Goal: Transaction & Acquisition: Purchase product/service

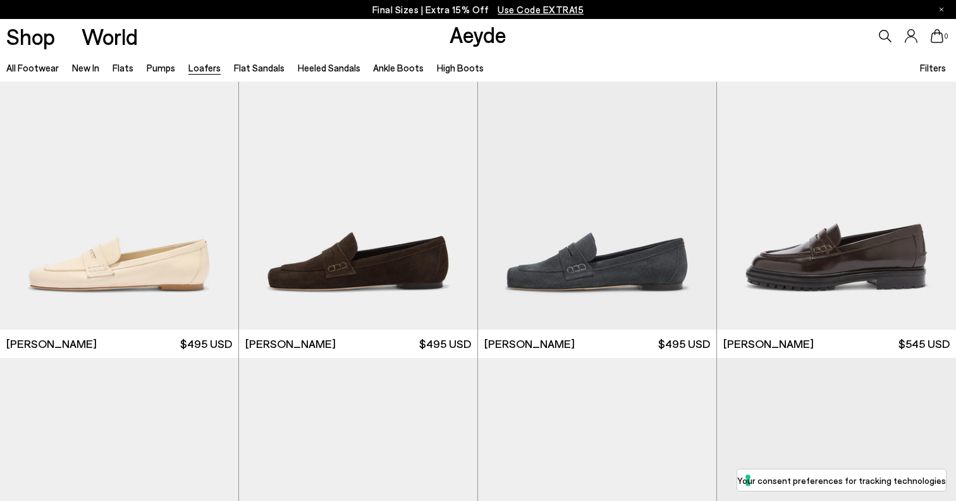
scroll to position [709, 0]
click at [455, 191] on div "Next slide" at bounding box center [452, 184] width 38 height 38
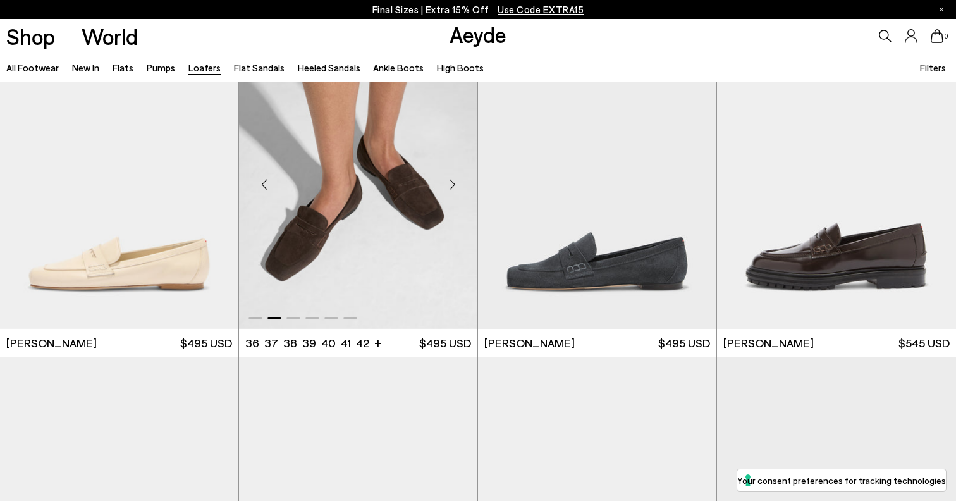
click at [455, 191] on div "Next slide" at bounding box center [452, 184] width 38 height 38
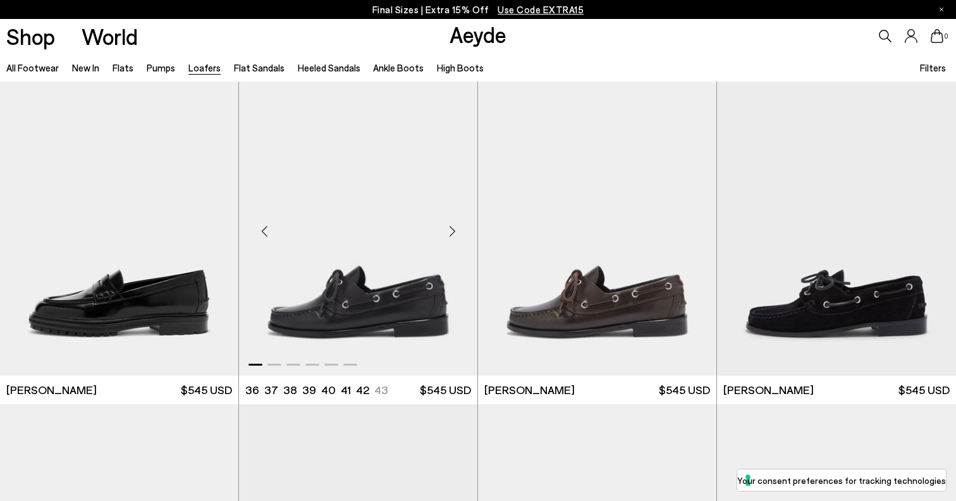
scroll to position [981, 0]
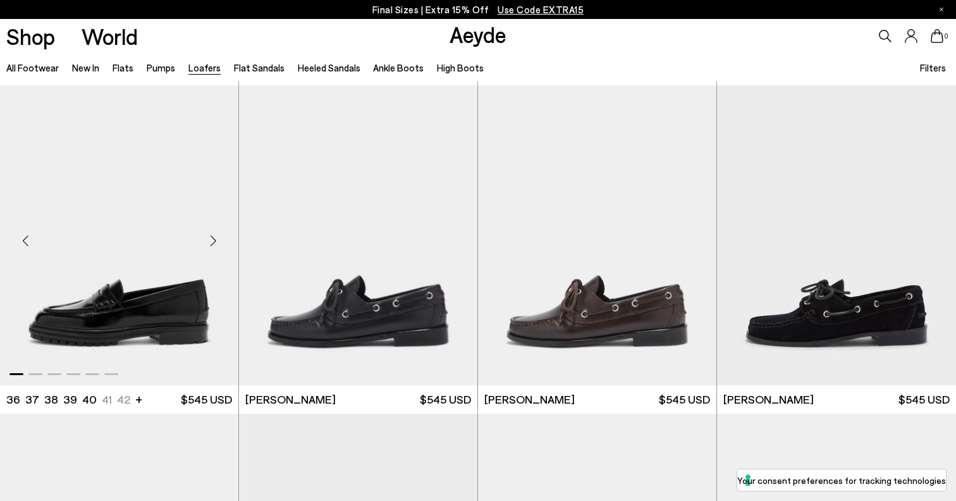
click at [212, 237] on div "Next slide" at bounding box center [213, 240] width 38 height 38
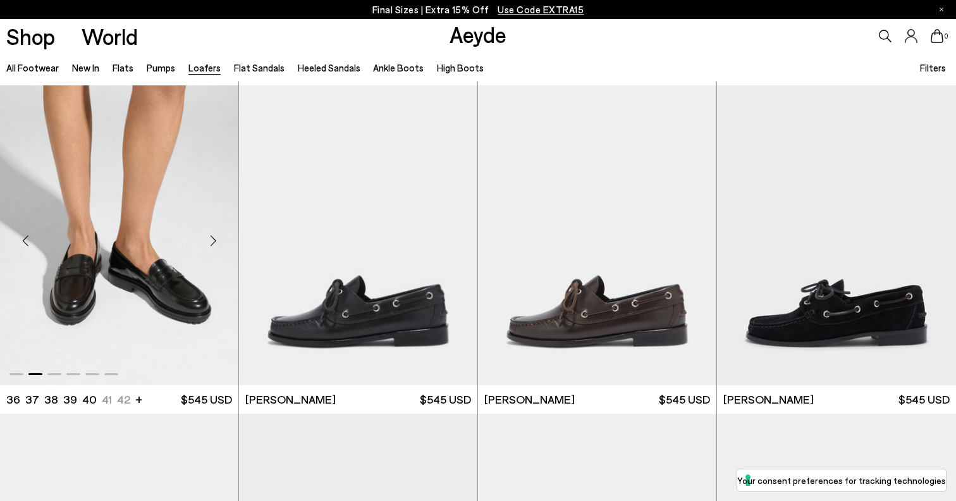
click at [212, 237] on div "Next slide" at bounding box center [213, 240] width 38 height 38
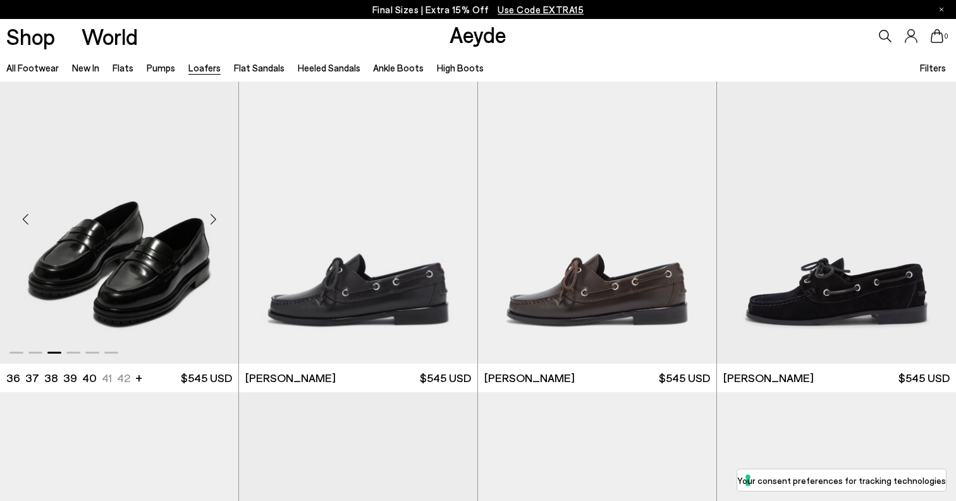
scroll to position [1006, 0]
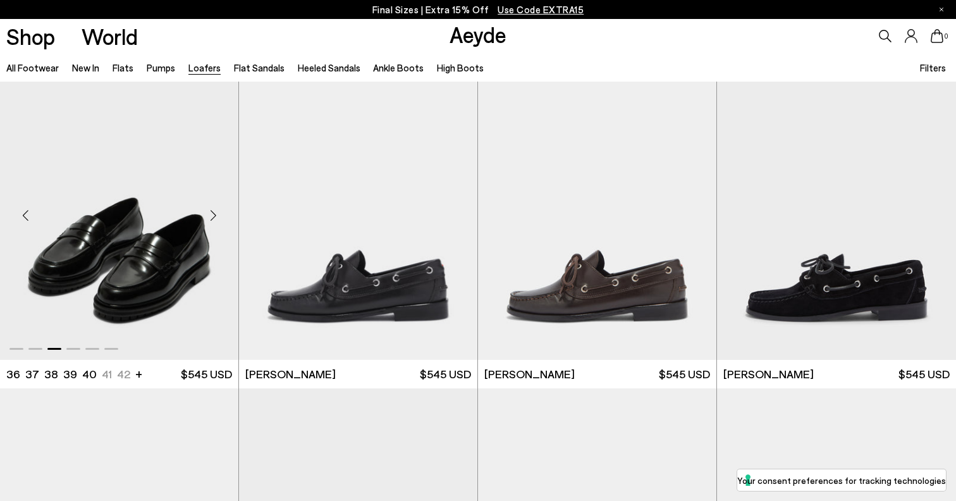
click at [210, 210] on div "Next slide" at bounding box center [213, 215] width 38 height 38
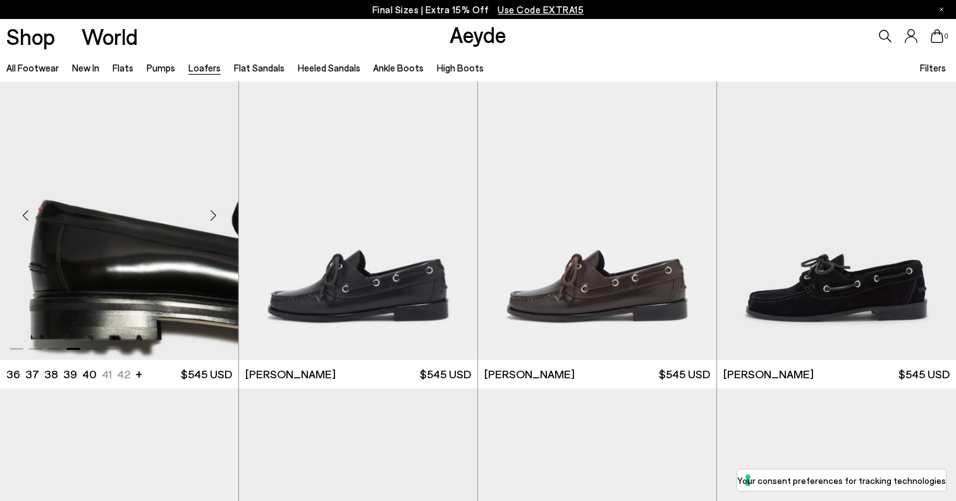
click at [210, 210] on div "Next slide" at bounding box center [213, 215] width 38 height 38
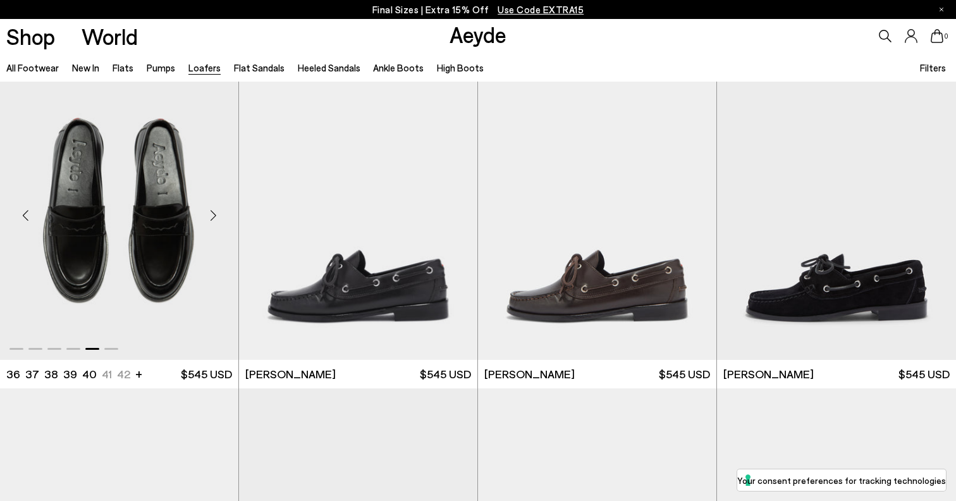
click at [210, 210] on div "Next slide" at bounding box center [213, 215] width 38 height 38
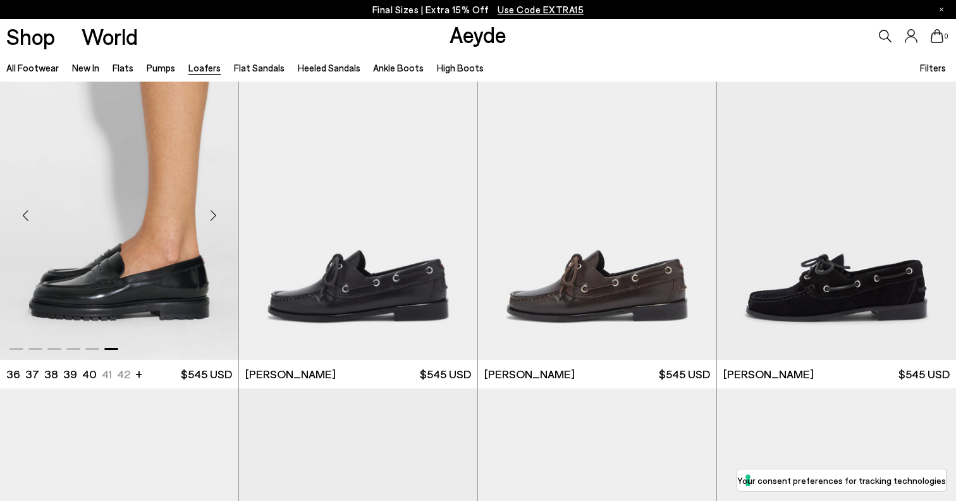
click at [210, 210] on div "Next slide" at bounding box center [213, 215] width 38 height 38
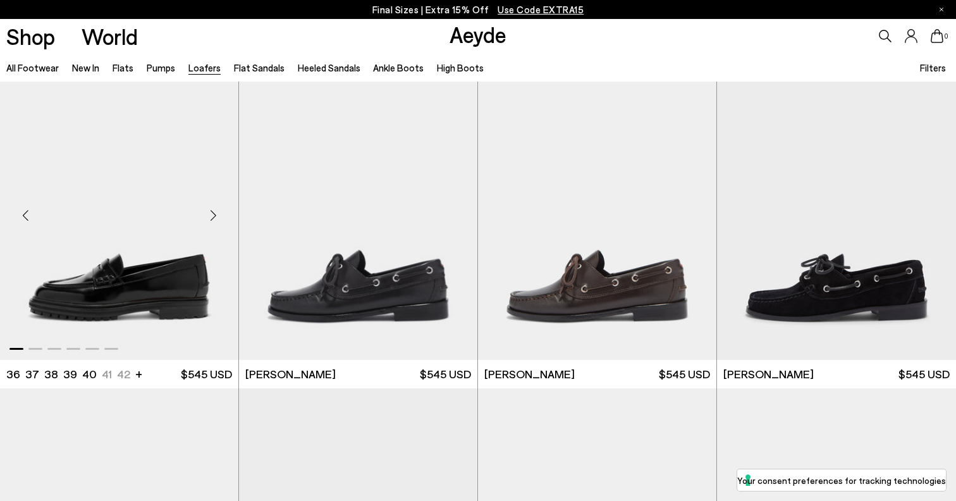
click at [210, 210] on div "Next slide" at bounding box center [213, 215] width 38 height 38
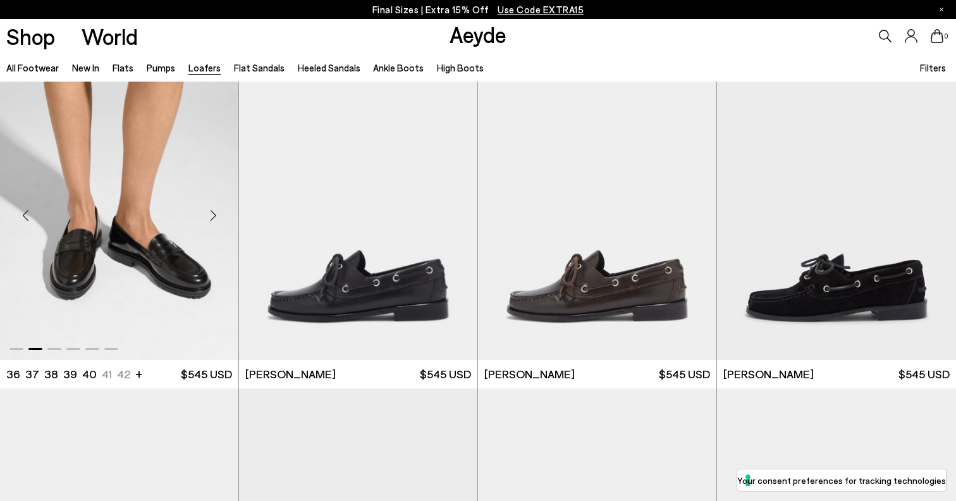
click at [210, 210] on div "Next slide" at bounding box center [213, 215] width 38 height 38
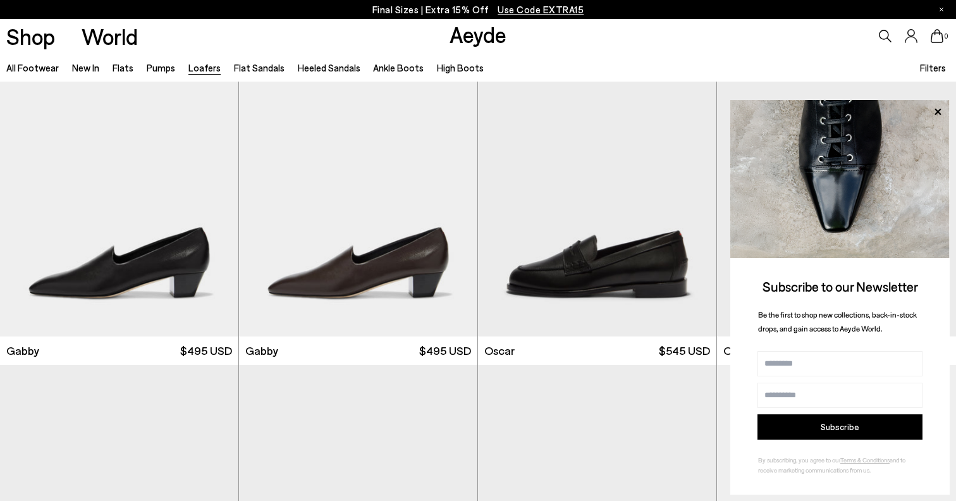
scroll to position [1666, 0]
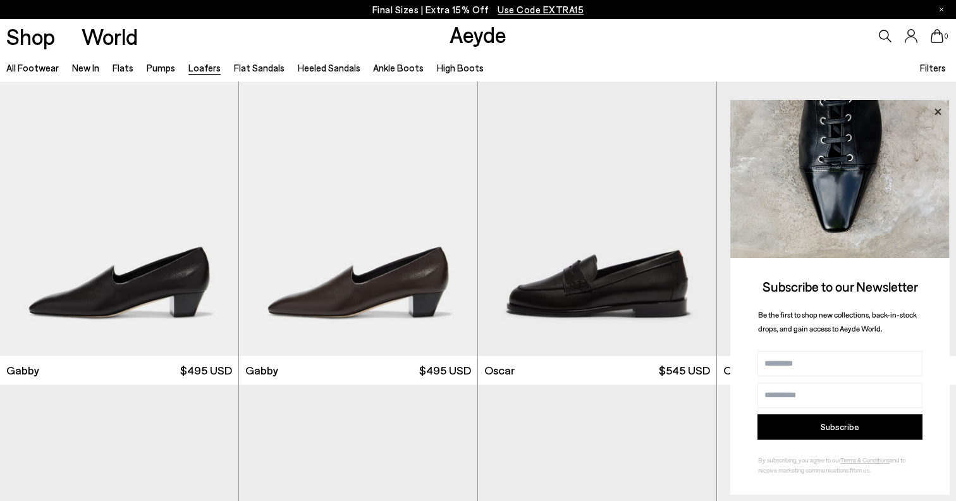
click at [936, 114] on icon at bounding box center [937, 112] width 16 height 16
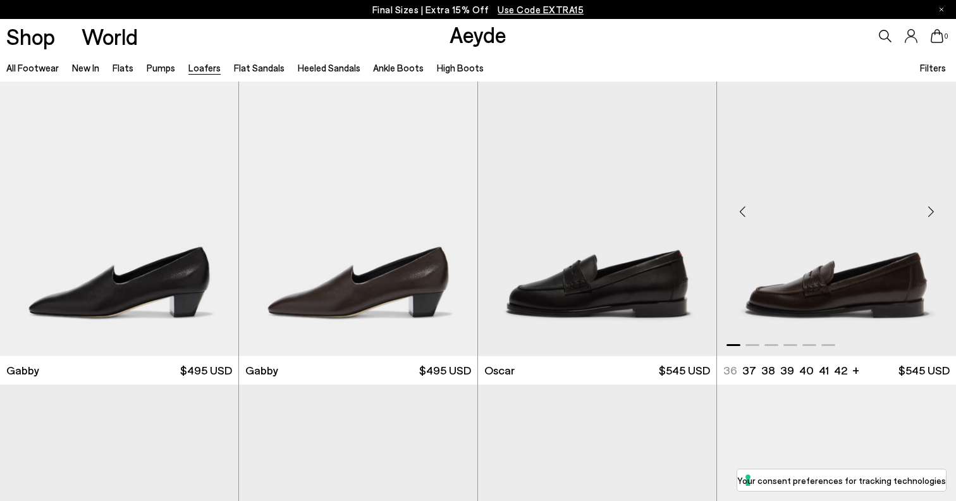
click at [932, 213] on div "Next slide" at bounding box center [931, 211] width 38 height 38
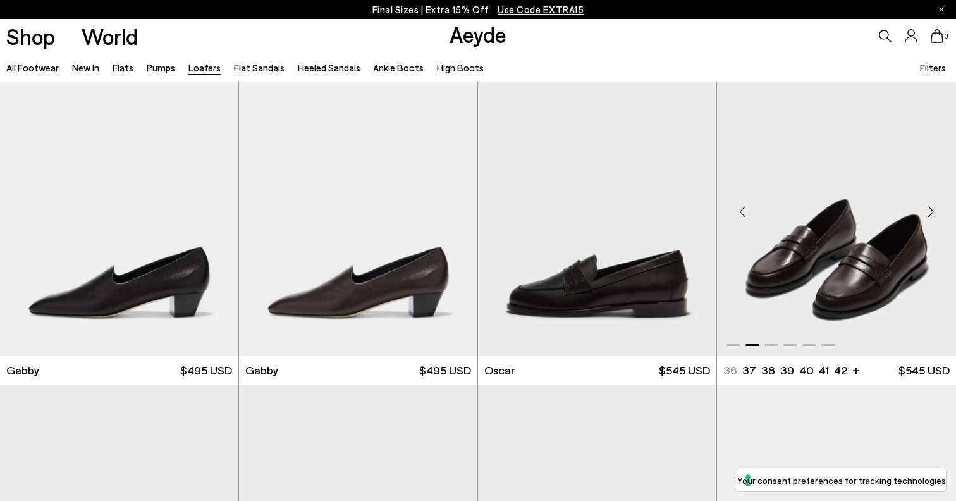
click at [932, 213] on div "Next slide" at bounding box center [931, 211] width 38 height 38
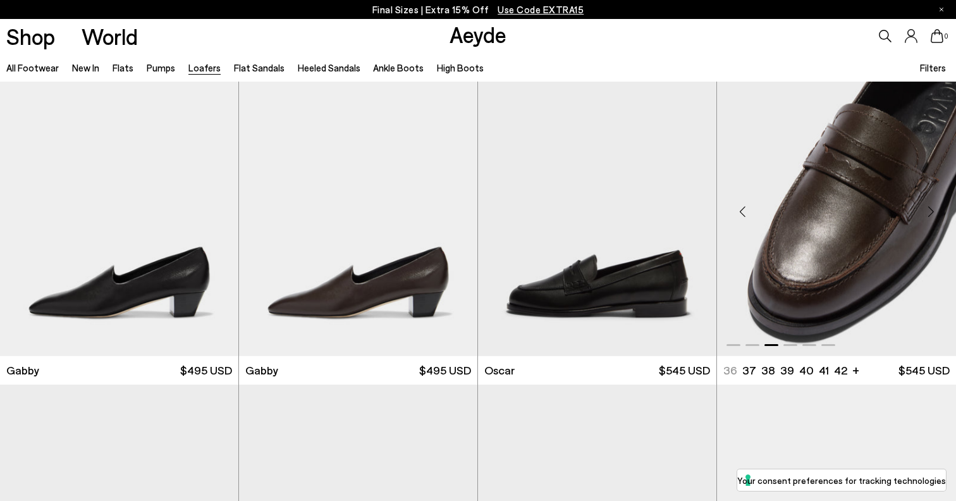
click at [932, 213] on div "Next slide" at bounding box center [931, 211] width 38 height 38
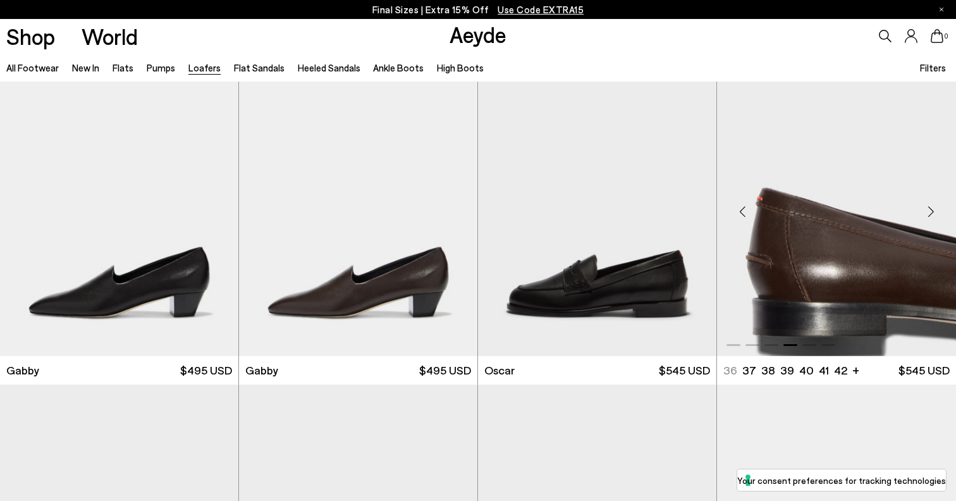
click at [932, 213] on div "Next slide" at bounding box center [931, 211] width 38 height 38
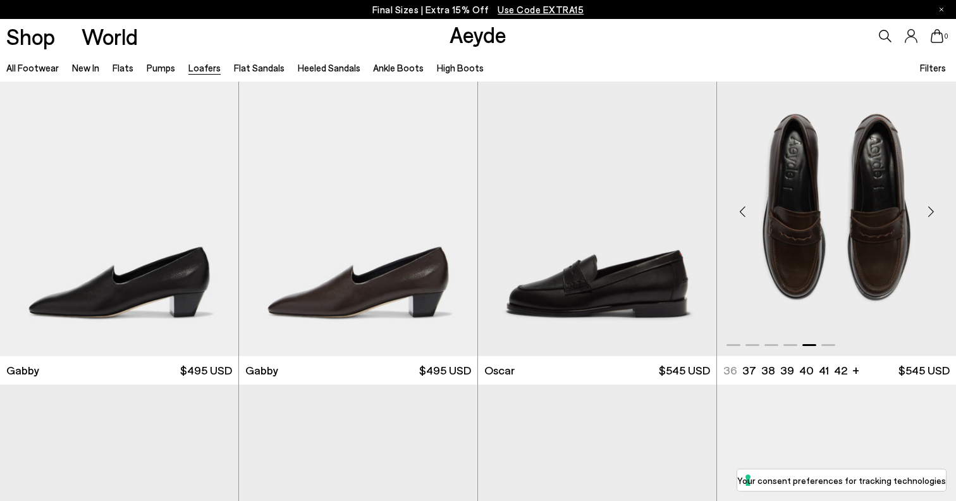
click at [932, 213] on div "Next slide" at bounding box center [931, 211] width 38 height 38
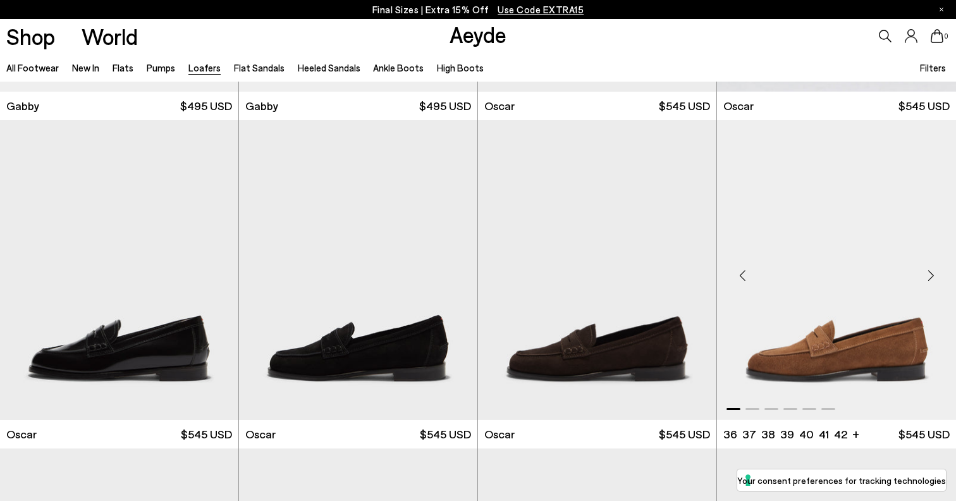
scroll to position [1930, 0]
click at [694, 274] on div "Next slide" at bounding box center [691, 275] width 38 height 38
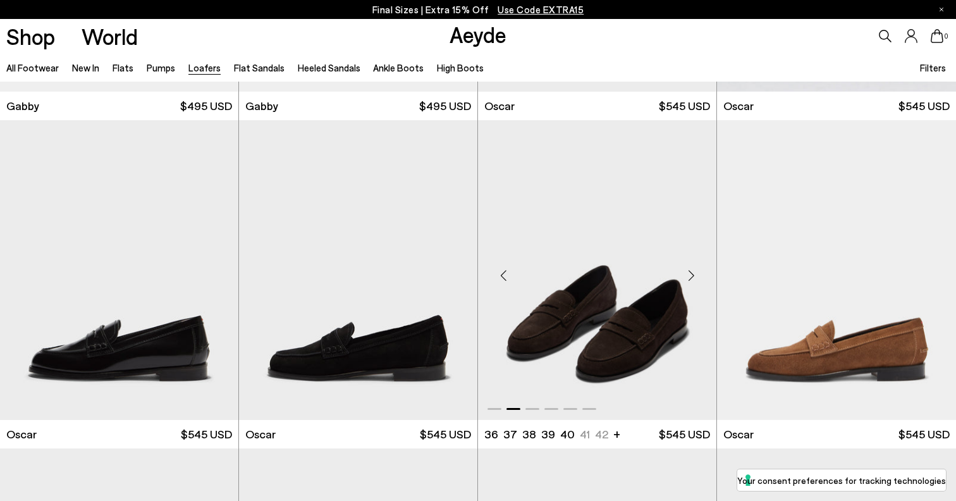
click at [694, 274] on div "Next slide" at bounding box center [691, 275] width 38 height 38
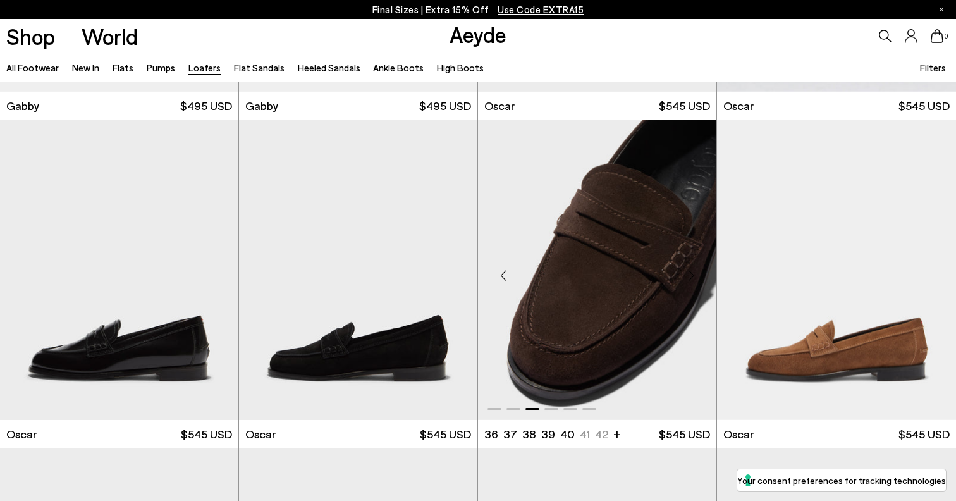
click at [694, 274] on div "Next slide" at bounding box center [691, 275] width 38 height 38
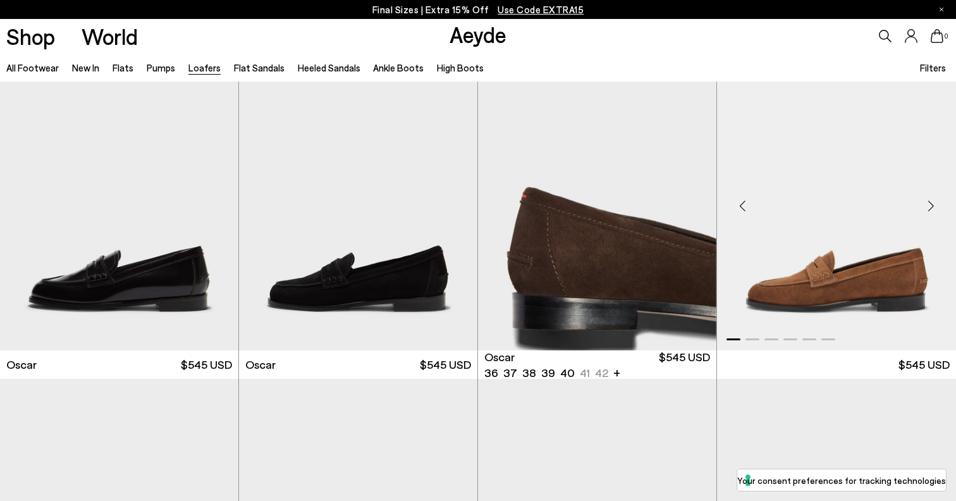
scroll to position [2019, 0]
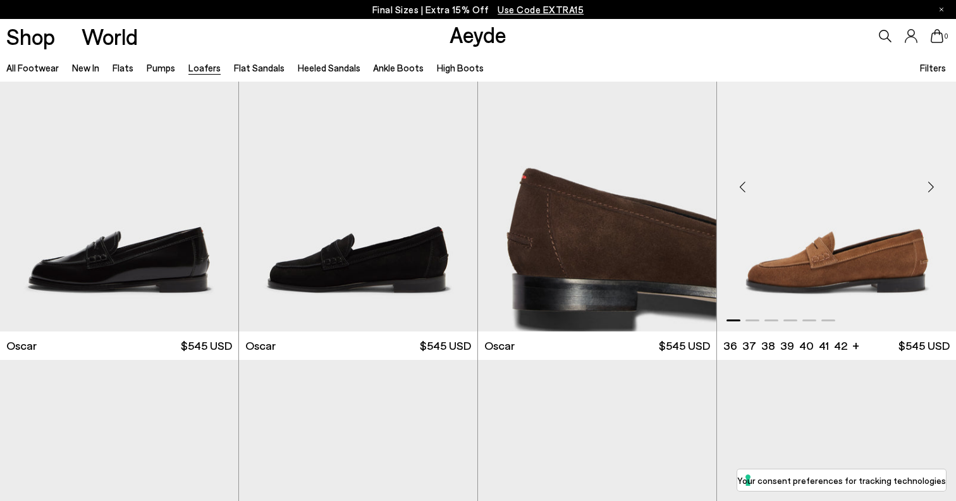
click at [925, 193] on div "Next slide" at bounding box center [931, 187] width 38 height 38
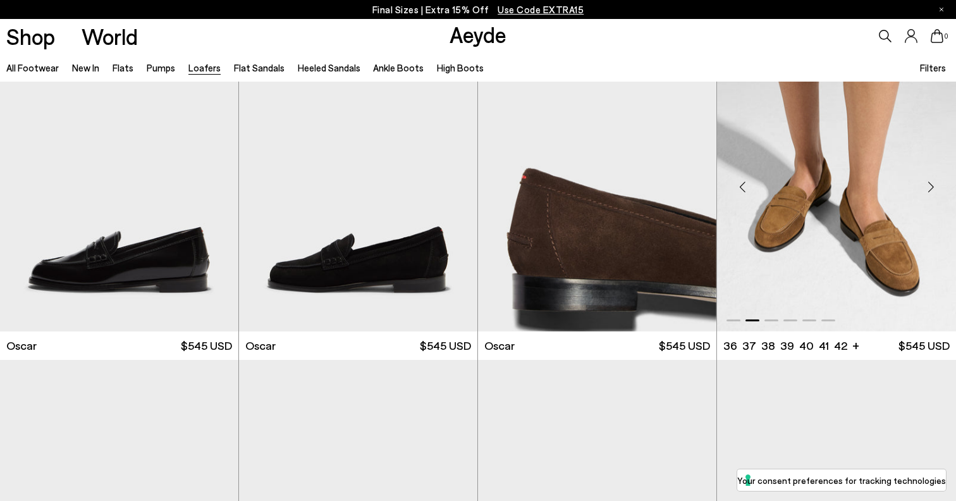
click at [925, 193] on div "Next slide" at bounding box center [931, 187] width 38 height 38
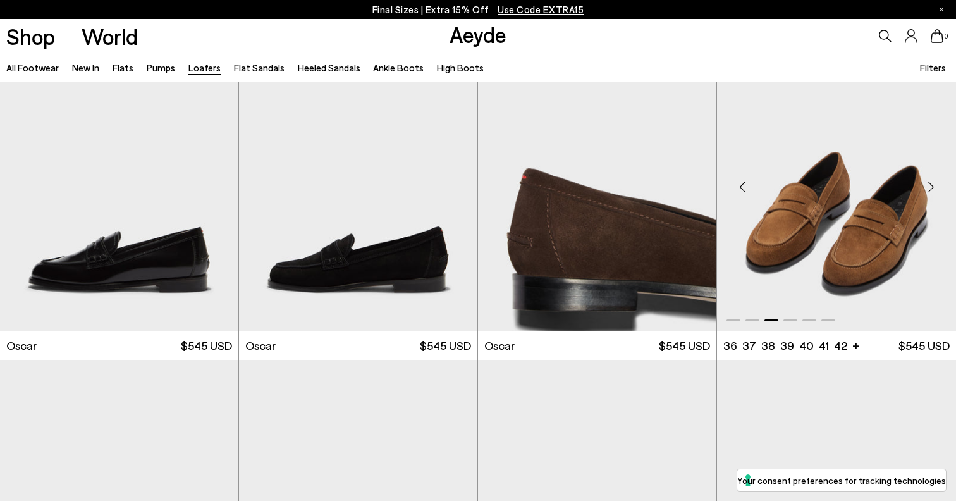
click at [925, 193] on div "Next slide" at bounding box center [931, 187] width 38 height 38
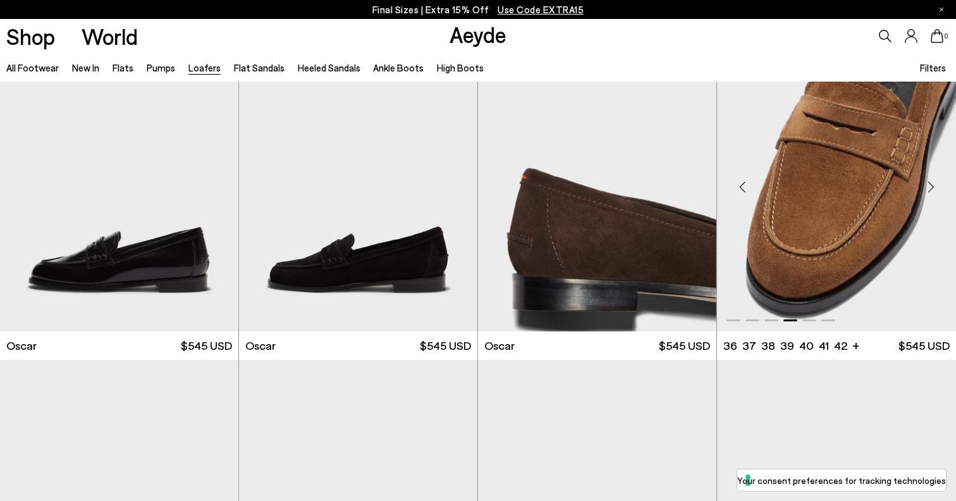
click at [925, 193] on div "Next slide" at bounding box center [931, 187] width 38 height 38
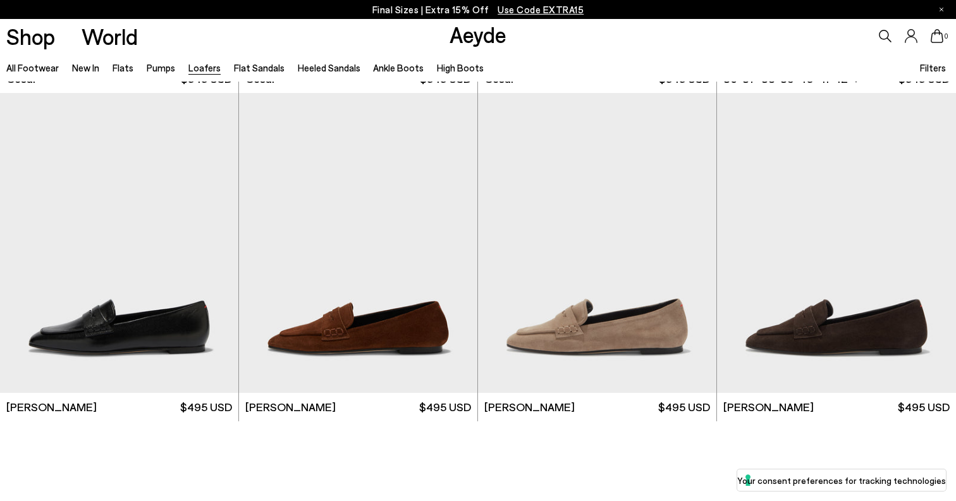
scroll to position [2297, 0]
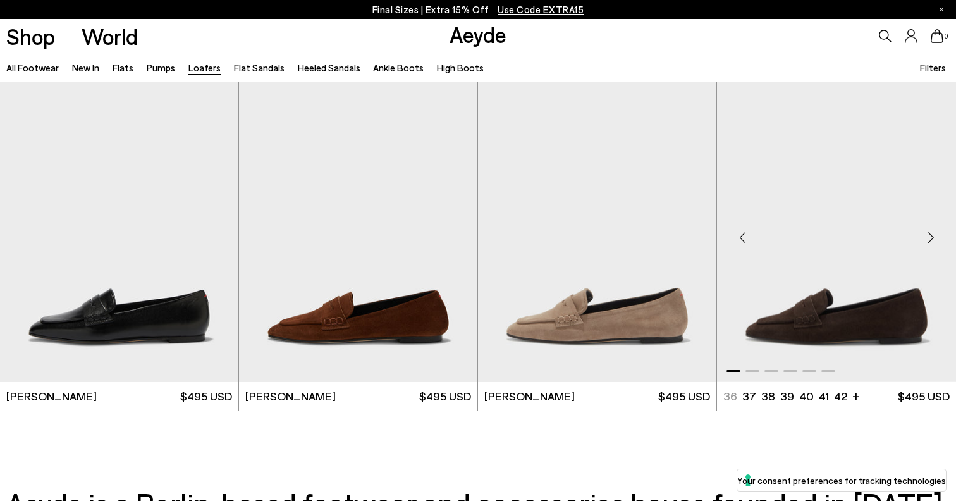
click at [933, 243] on div "Next slide" at bounding box center [931, 237] width 38 height 38
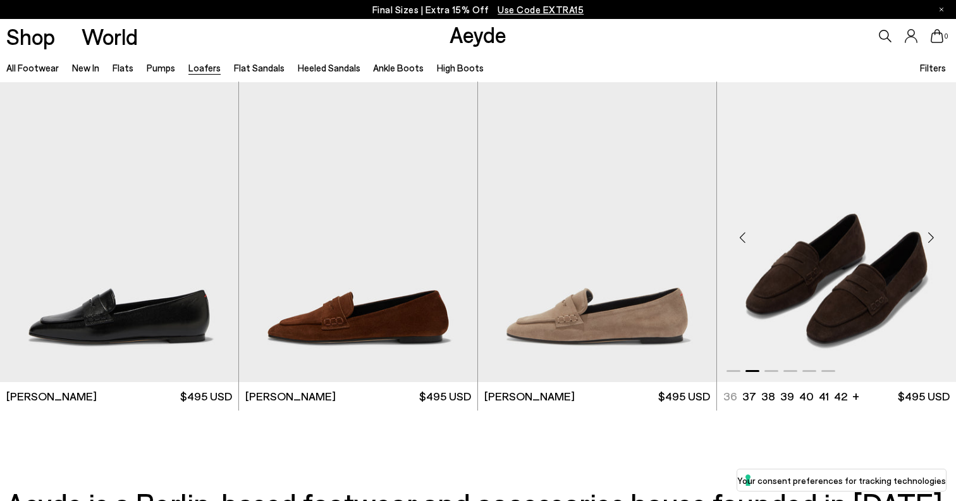
click at [933, 243] on div "Next slide" at bounding box center [931, 237] width 38 height 38
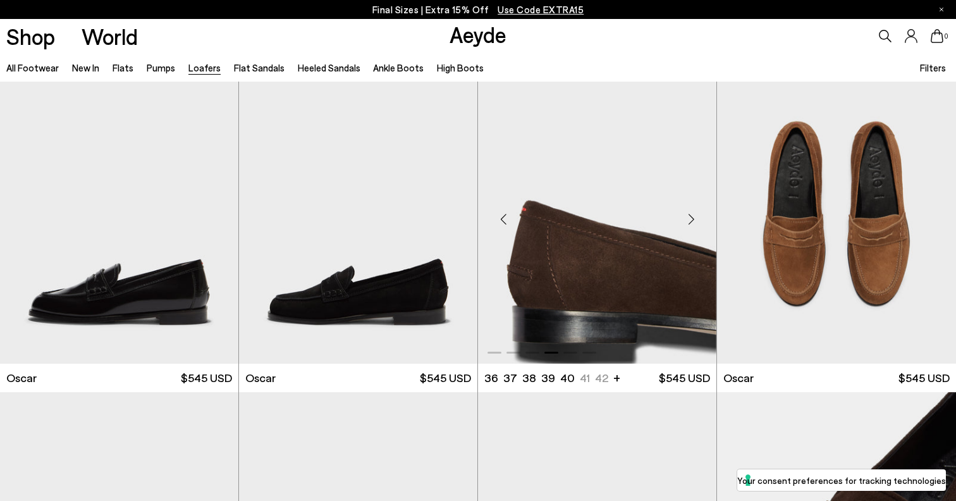
scroll to position [1979, 0]
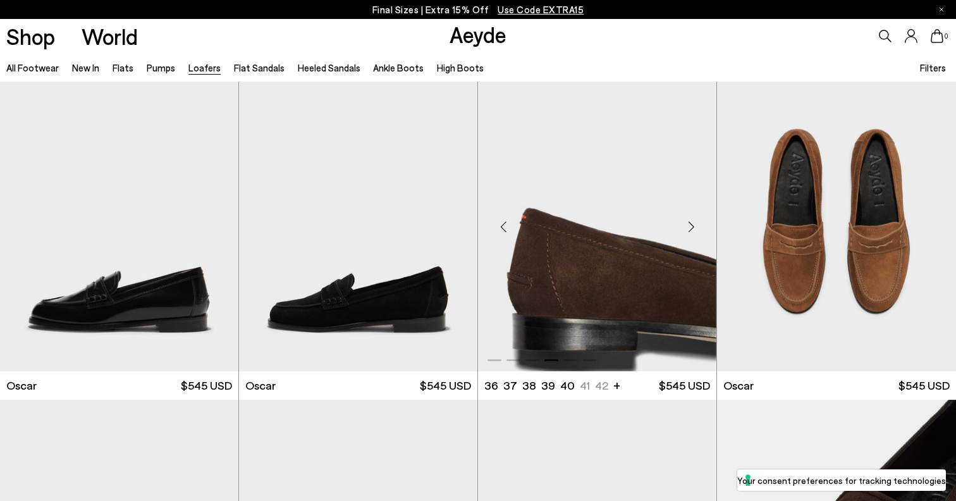
click at [693, 229] on div "Next slide" at bounding box center [691, 226] width 38 height 38
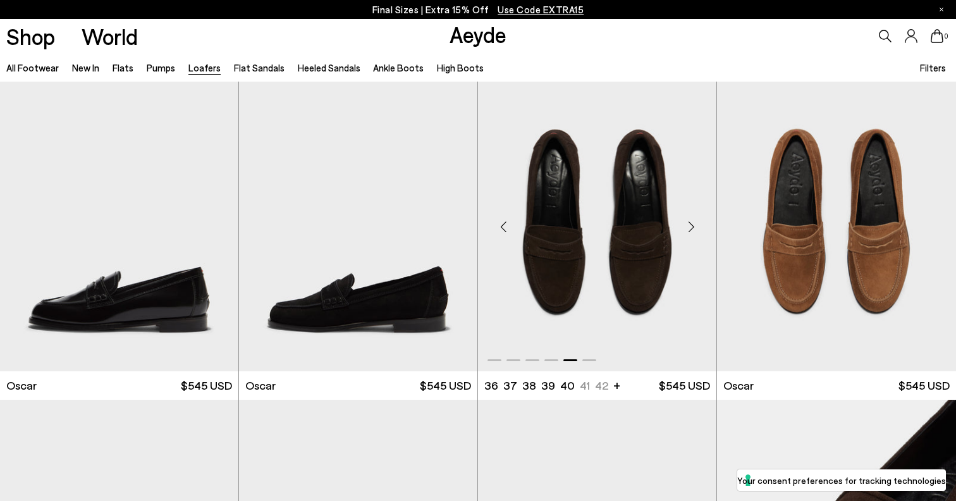
click at [693, 229] on div "Next slide" at bounding box center [691, 226] width 38 height 38
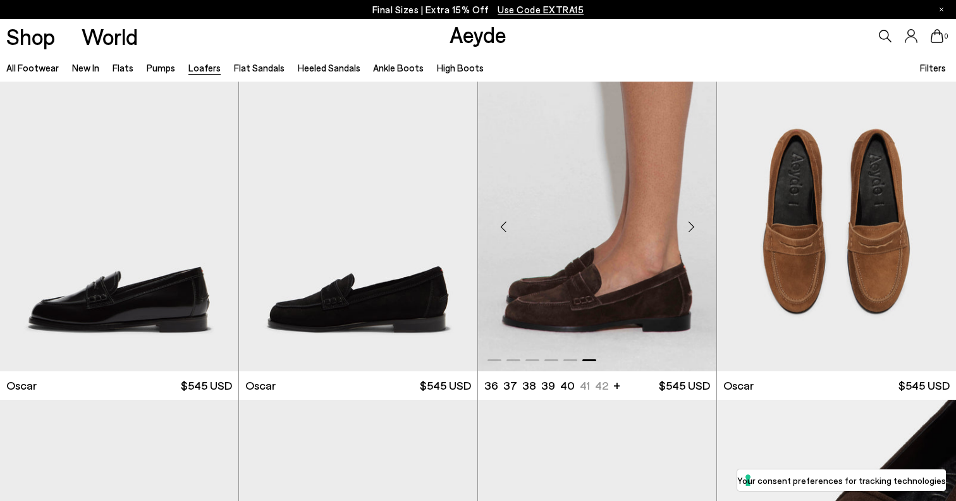
click at [693, 228] on div "Next slide" at bounding box center [691, 226] width 38 height 38
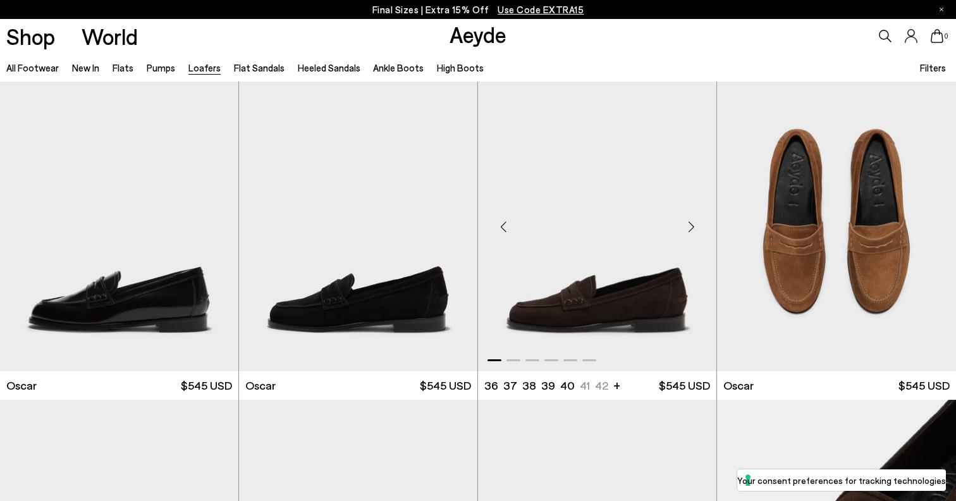
click at [693, 228] on div "Next slide" at bounding box center [691, 226] width 38 height 38
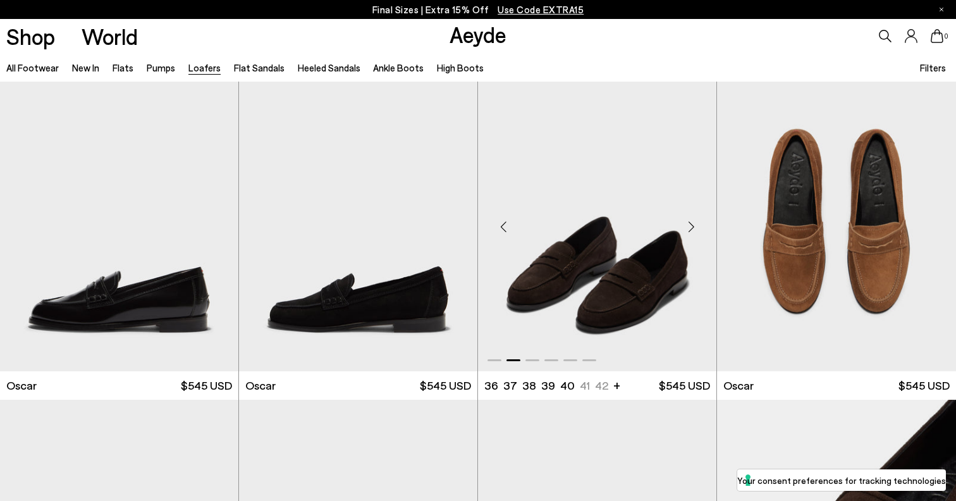
click at [640, 283] on img "2 / 6" at bounding box center [597, 221] width 238 height 300
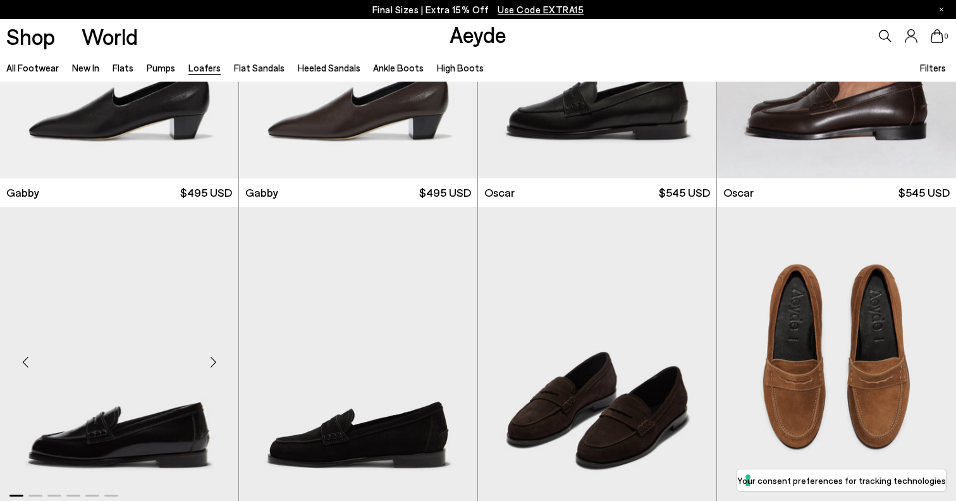
scroll to position [1598, 0]
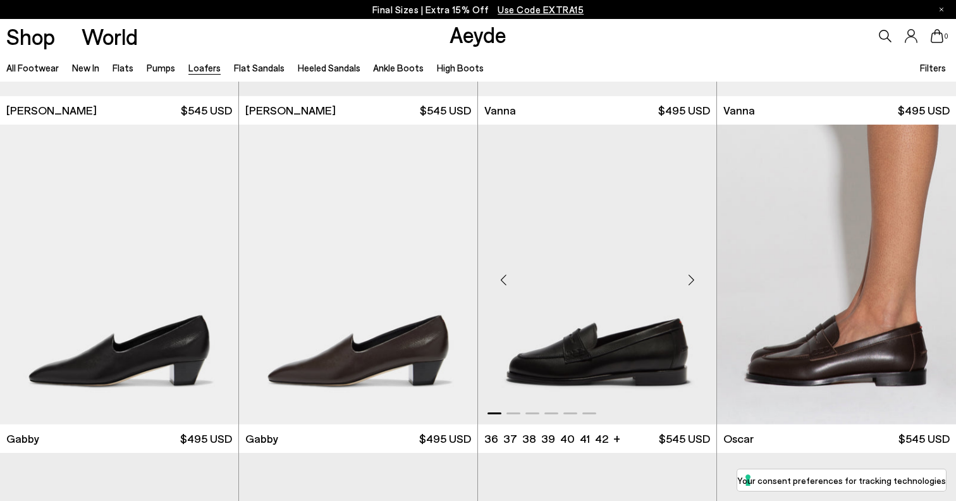
click at [557, 312] on img "1 / 6" at bounding box center [597, 275] width 238 height 300
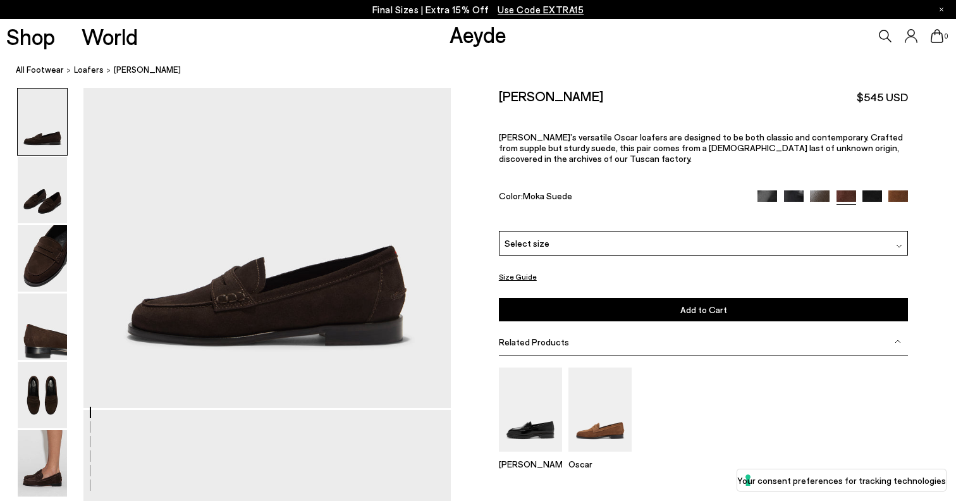
scroll to position [113, 0]
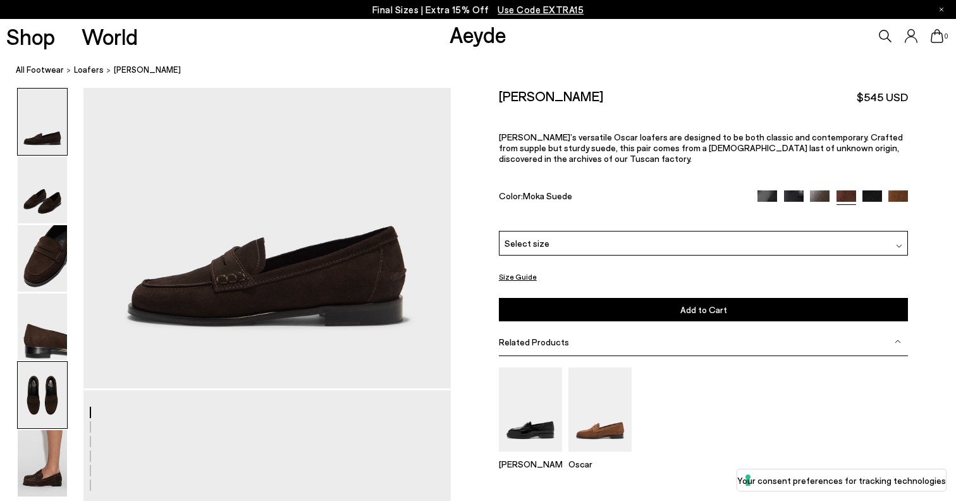
click at [57, 393] on img at bounding box center [42, 395] width 49 height 66
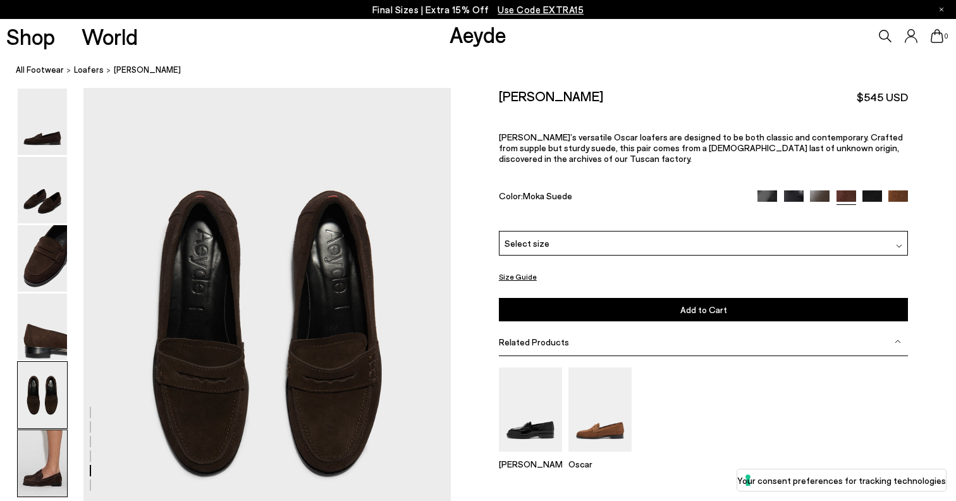
click at [38, 445] on img at bounding box center [42, 463] width 49 height 66
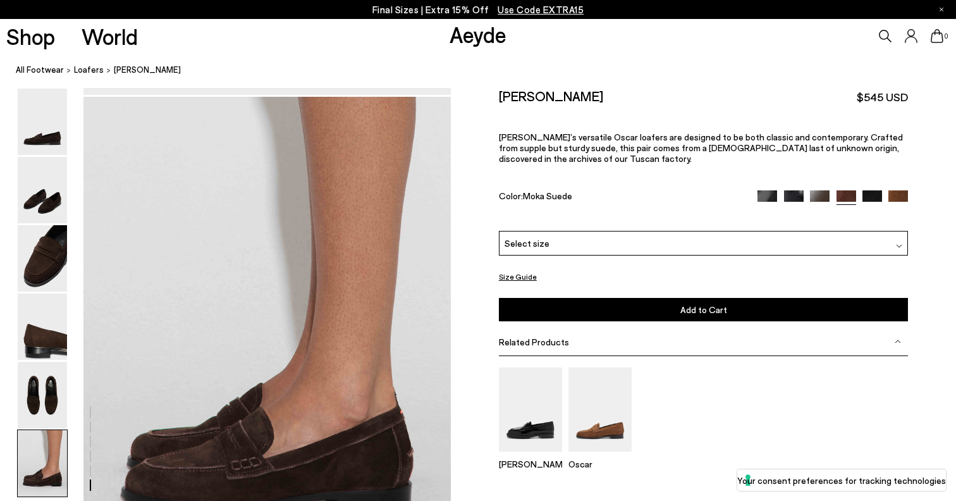
scroll to position [2470, 0]
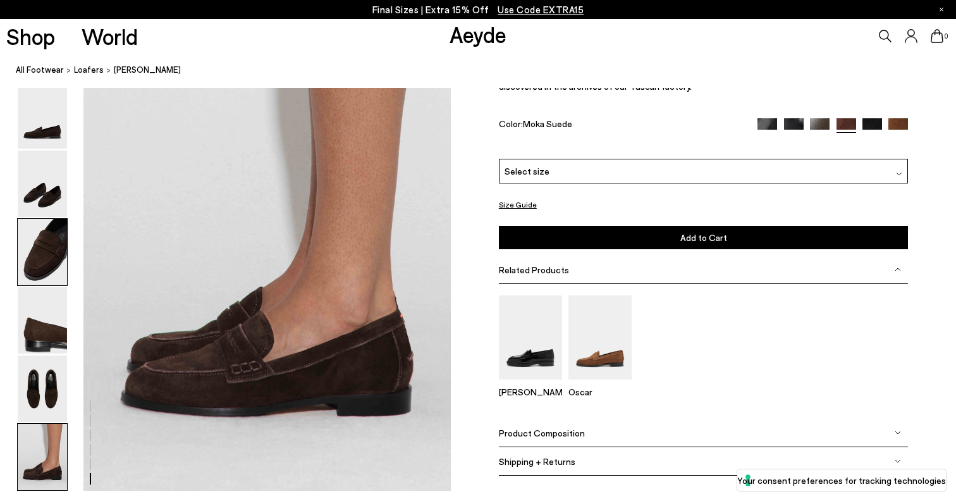
click at [51, 242] on img at bounding box center [42, 252] width 49 height 66
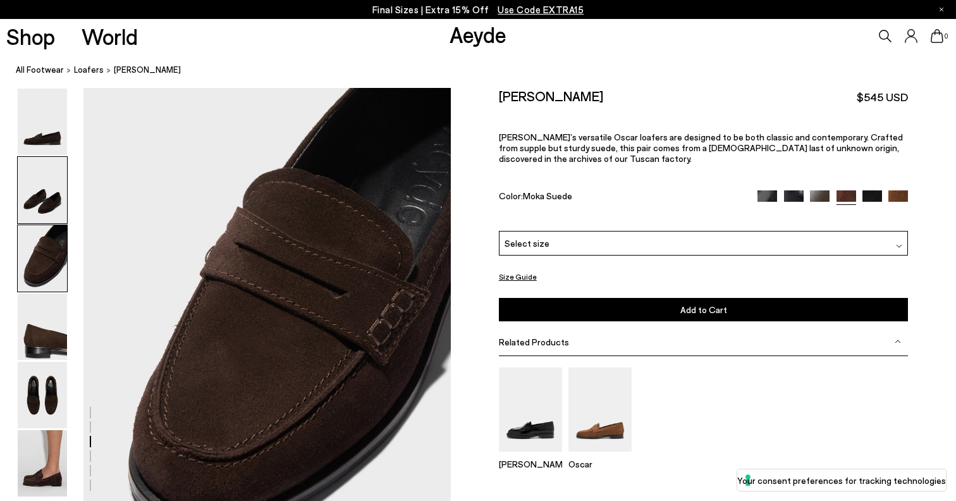
click at [49, 203] on img at bounding box center [42, 190] width 49 height 66
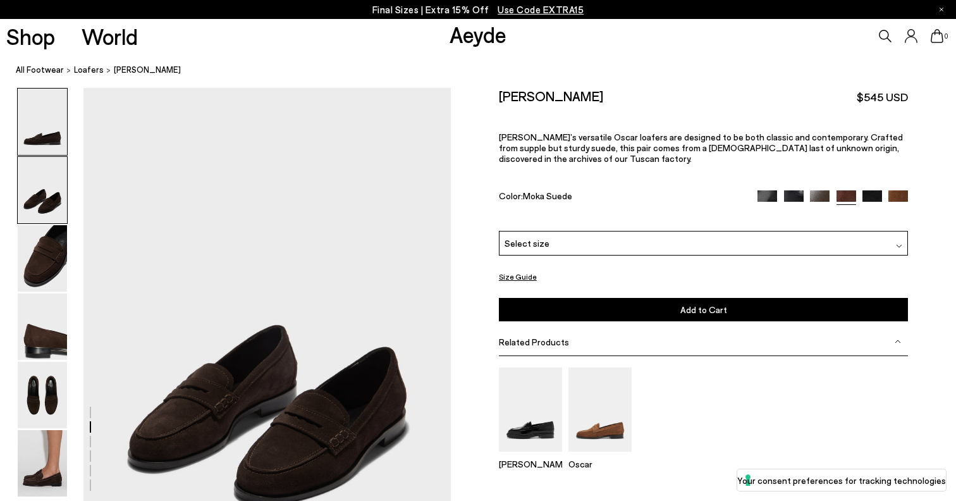
click at [49, 154] on img at bounding box center [42, 122] width 49 height 66
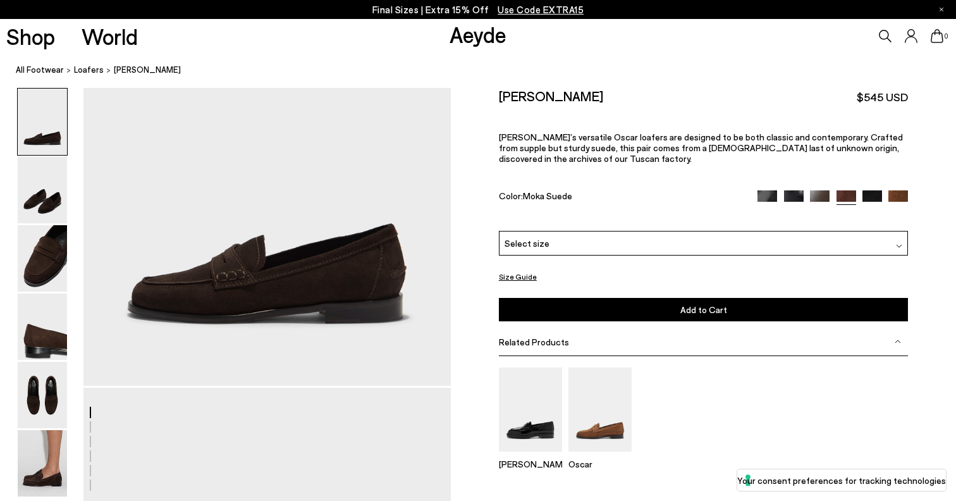
scroll to position [0, 0]
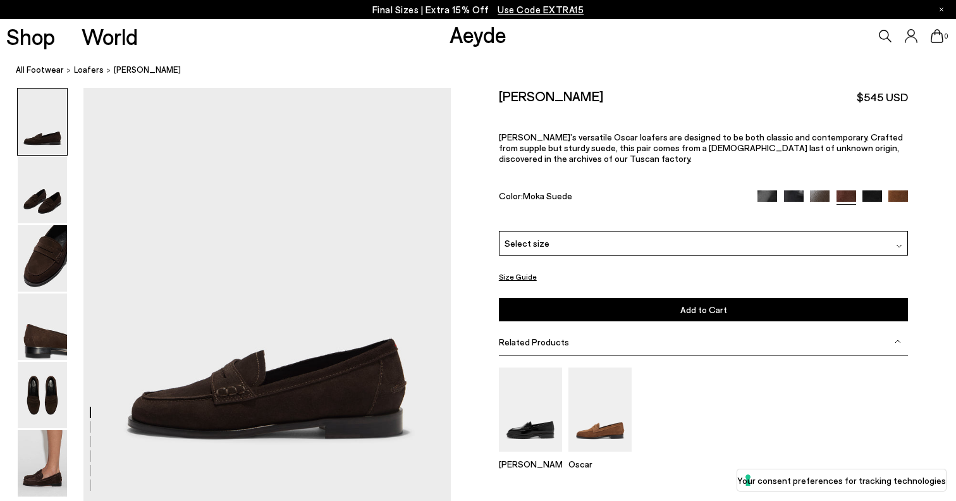
click at [50, 127] on img at bounding box center [42, 122] width 49 height 66
click at [45, 188] on img at bounding box center [42, 190] width 49 height 66
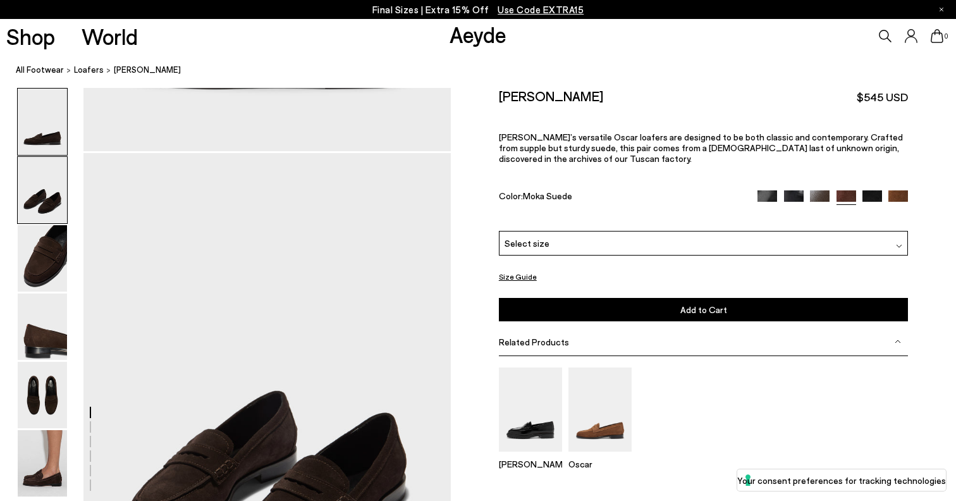
scroll to position [415, 0]
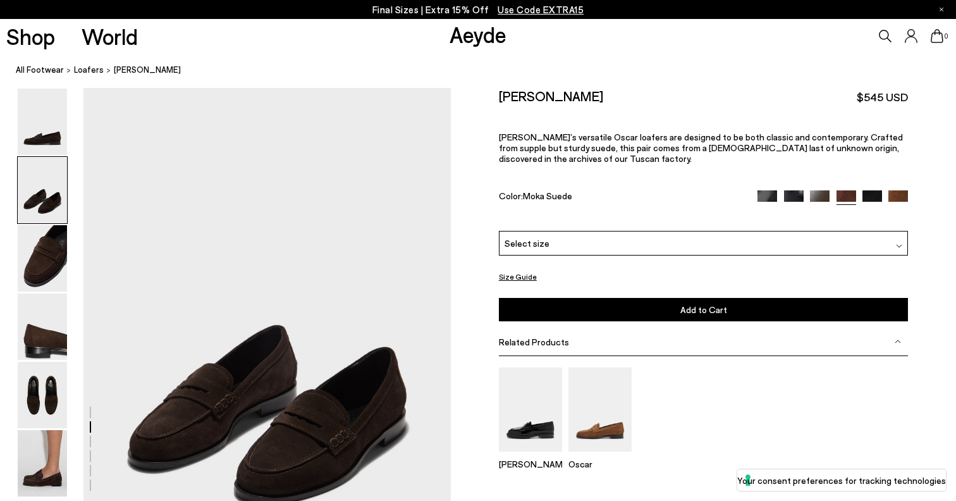
click at [543, 236] on span "Select size" at bounding box center [527, 242] width 45 height 13
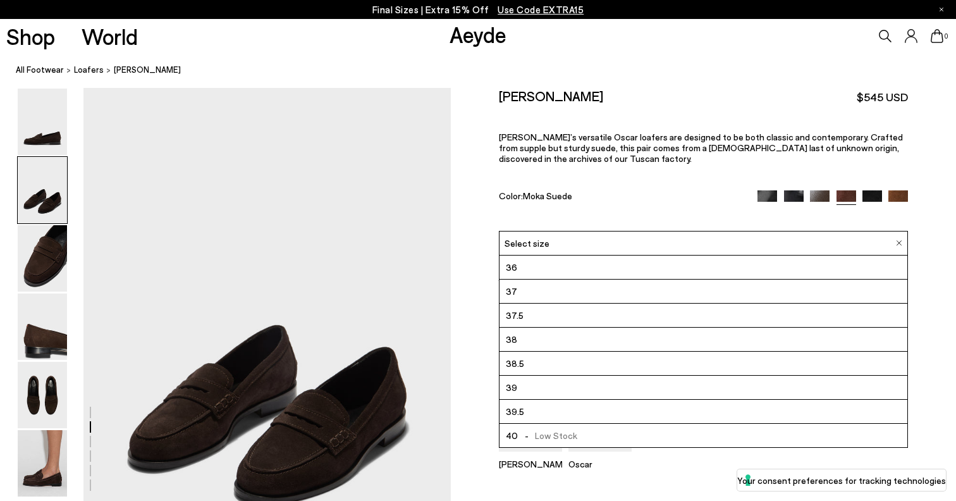
click at [536, 328] on li "38" at bounding box center [704, 340] width 408 height 24
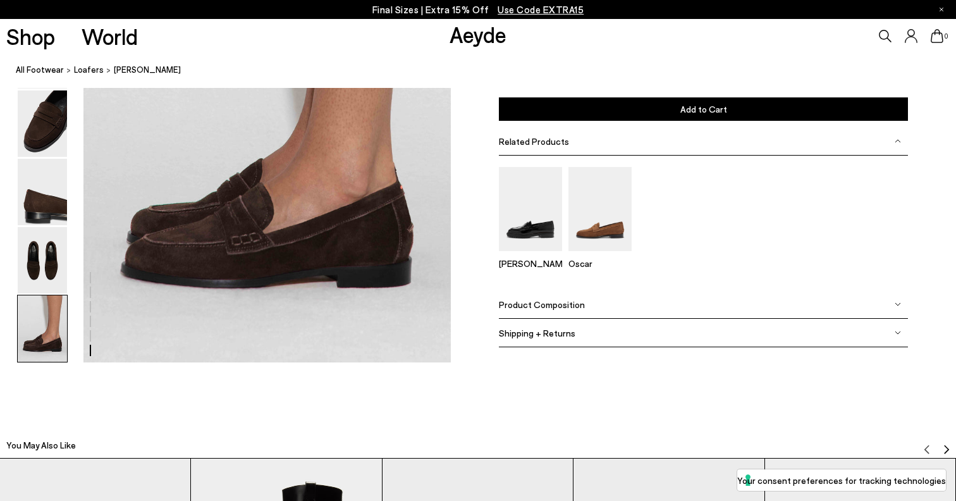
scroll to position [2603, 0]
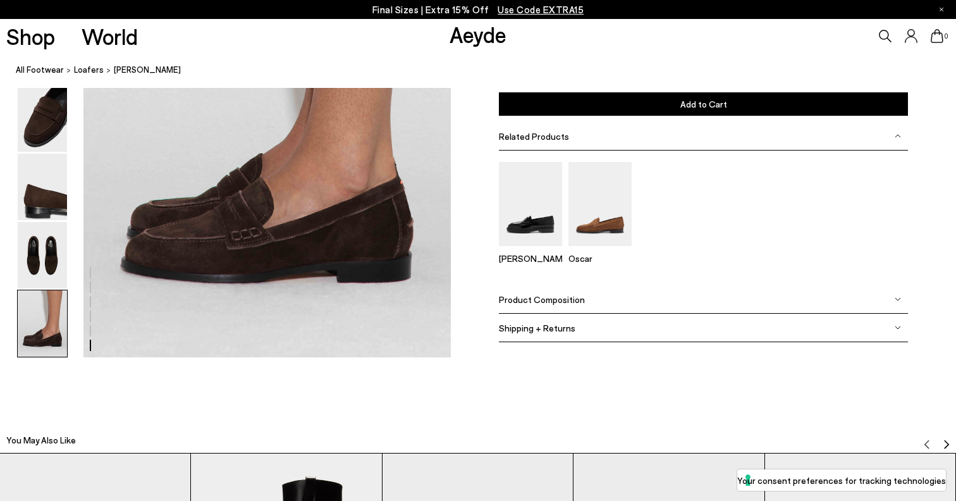
click at [629, 299] on div "Product Composition" at bounding box center [704, 299] width 410 height 28
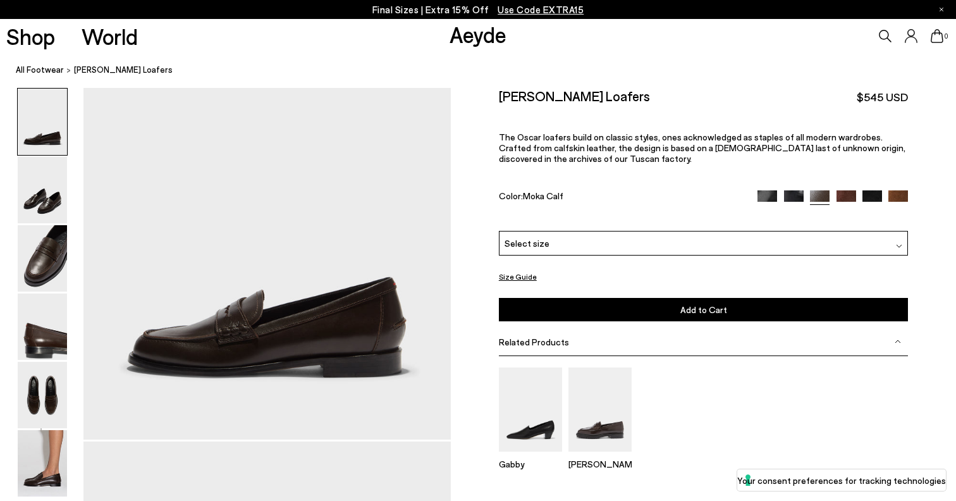
scroll to position [71, 0]
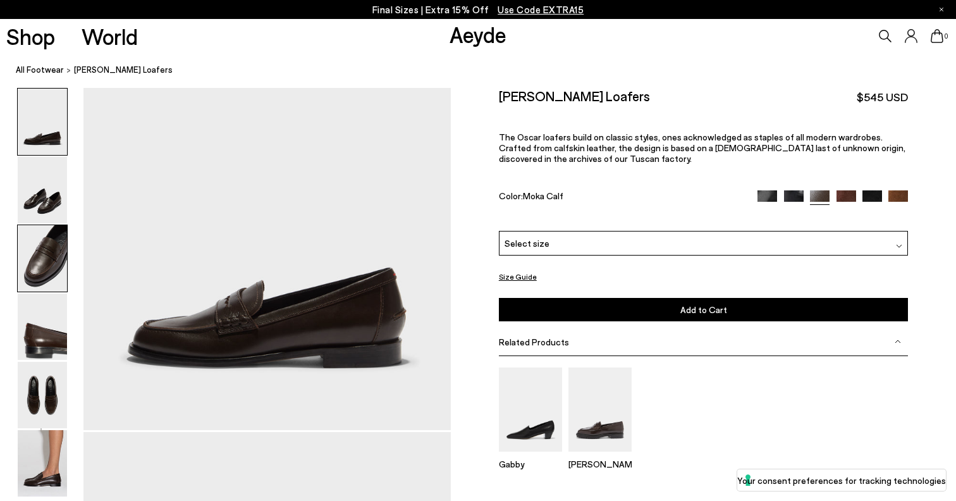
click at [47, 272] on img at bounding box center [42, 258] width 49 height 66
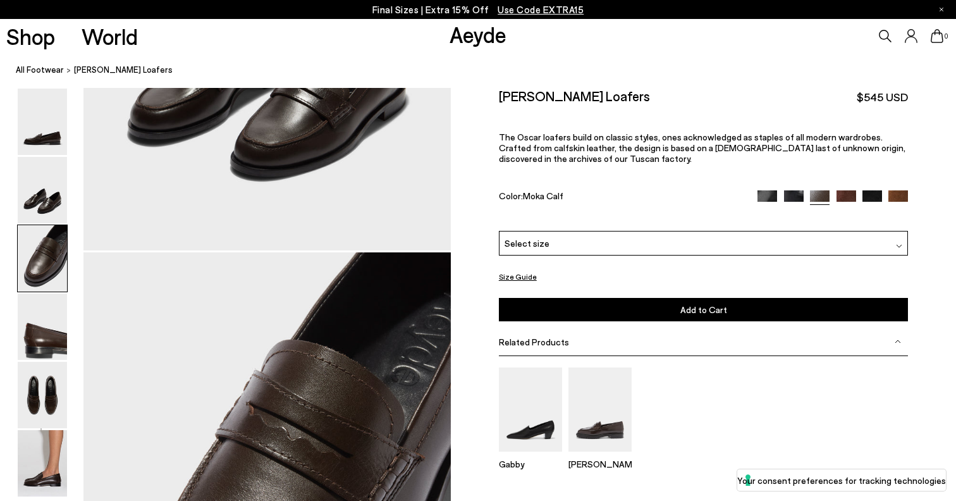
scroll to position [907, 0]
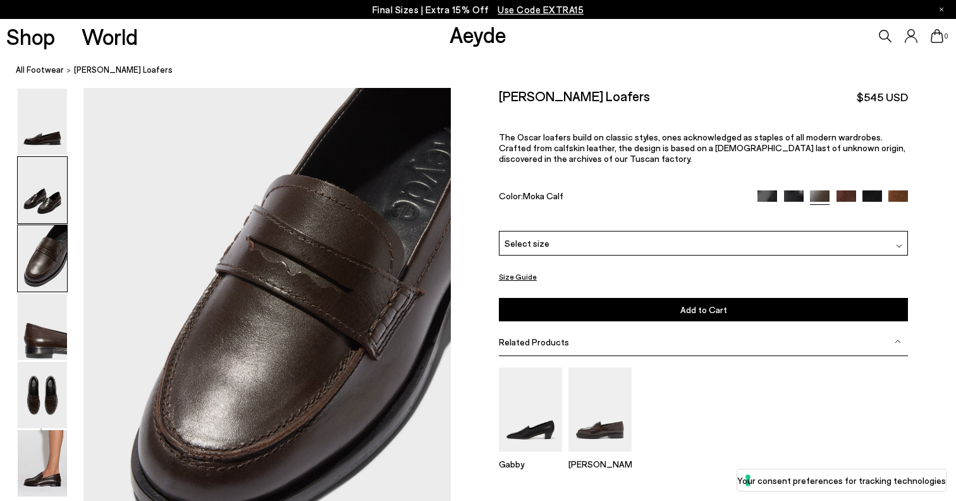
click at [42, 203] on img at bounding box center [42, 190] width 49 height 66
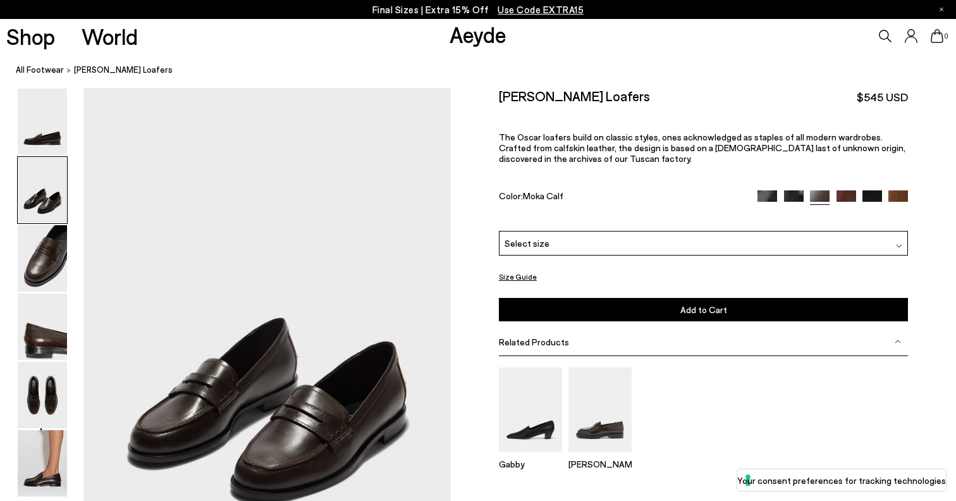
scroll to position [415, 0]
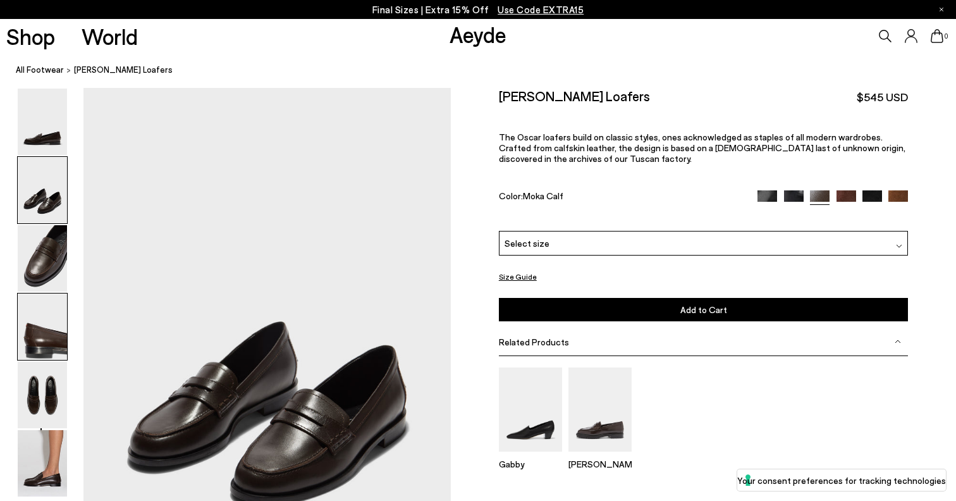
click at [44, 320] on img at bounding box center [42, 326] width 49 height 66
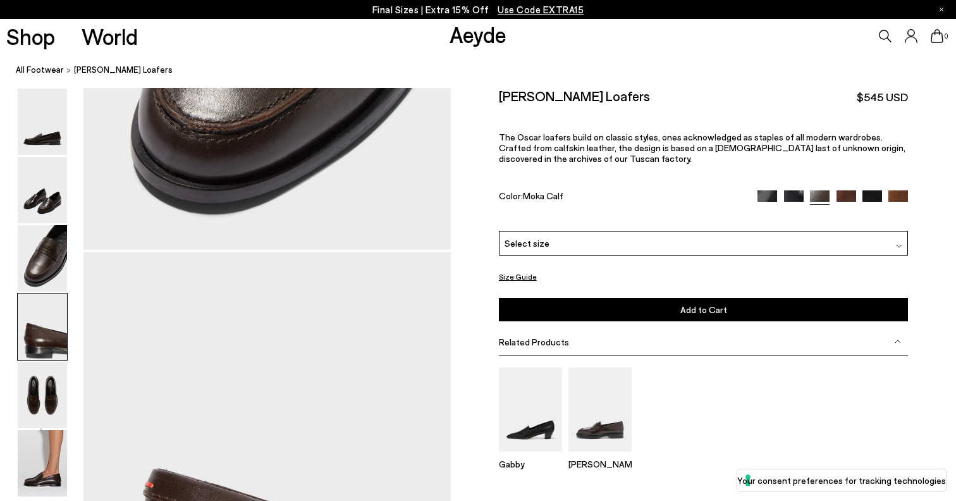
scroll to position [1399, 0]
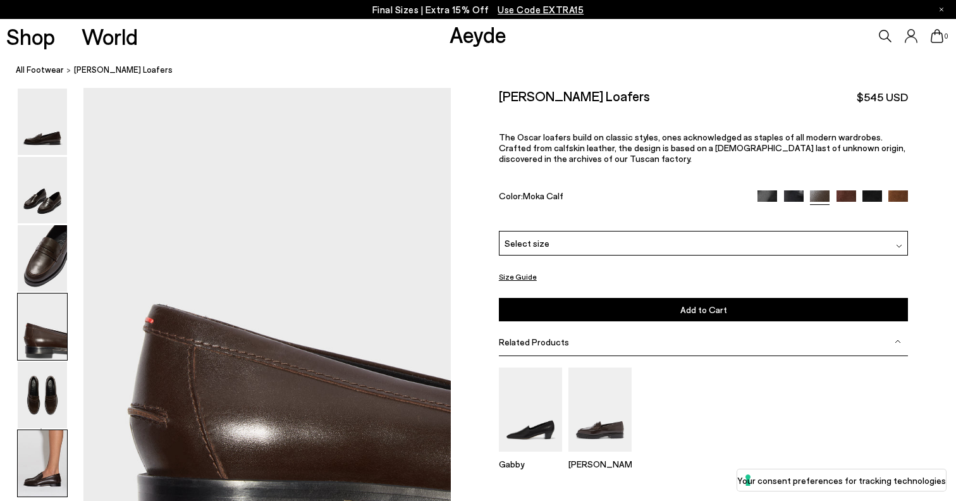
click at [41, 457] on img at bounding box center [42, 463] width 49 height 66
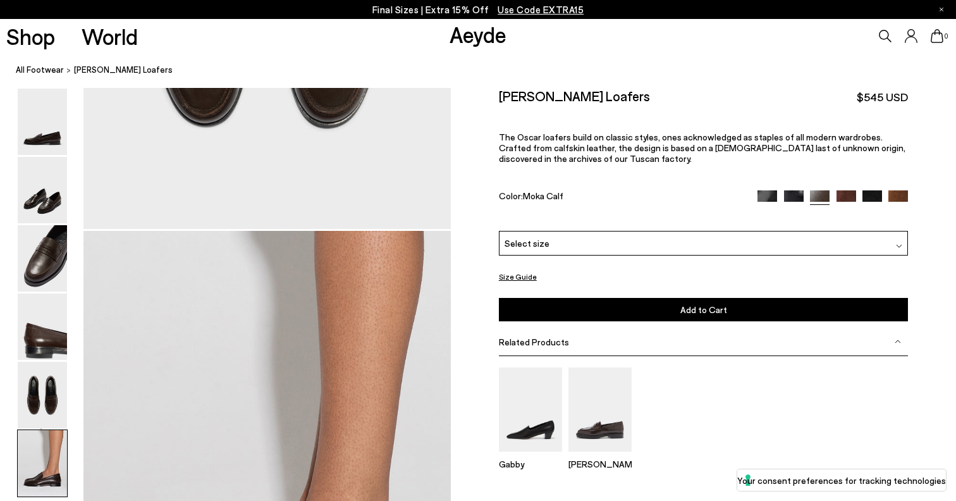
scroll to position [2470, 0]
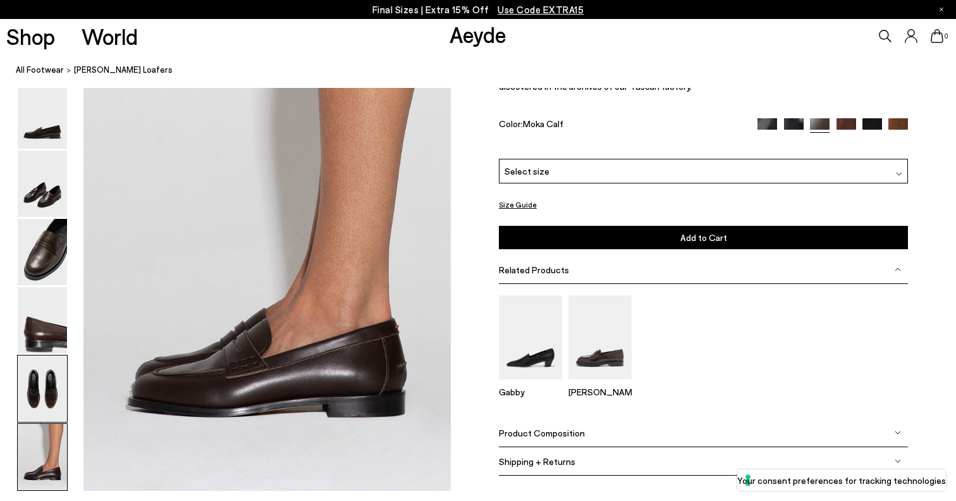
click at [46, 408] on img at bounding box center [42, 388] width 49 height 66
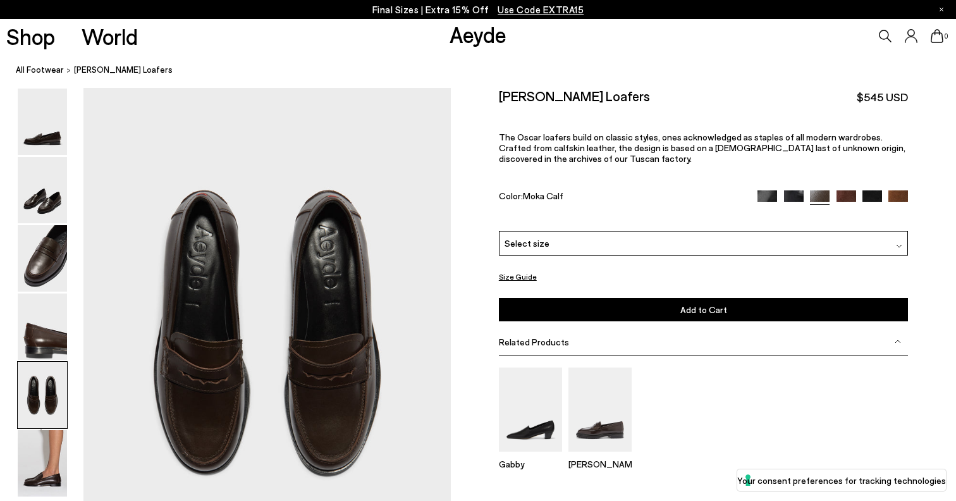
scroll to position [1891, 0]
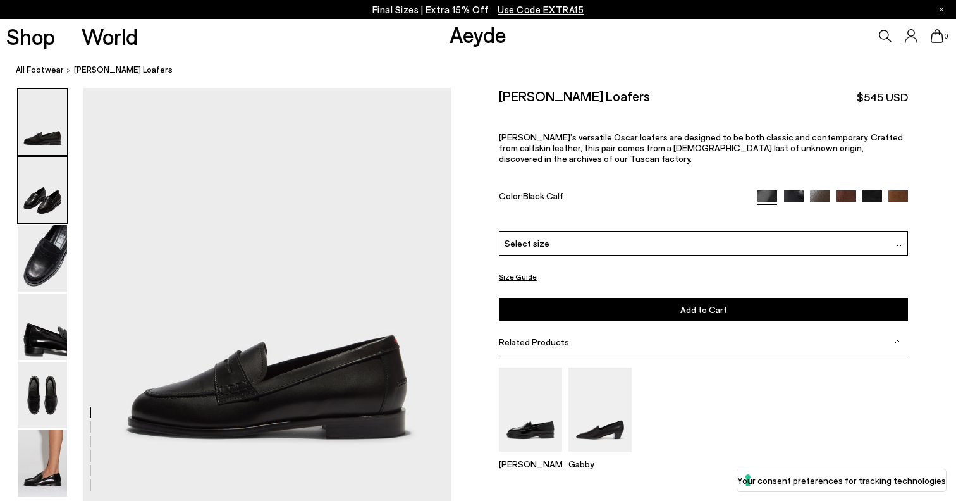
click at [48, 209] on img at bounding box center [42, 190] width 49 height 66
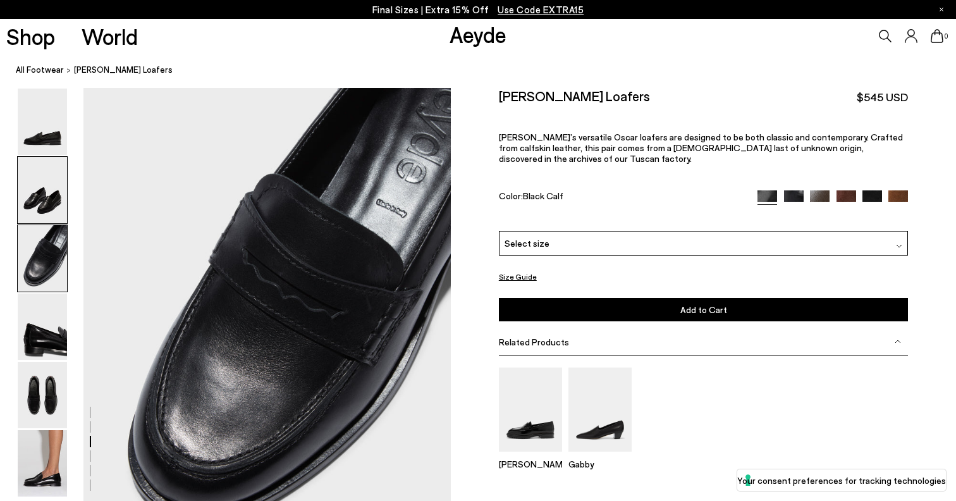
scroll to position [1010, 0]
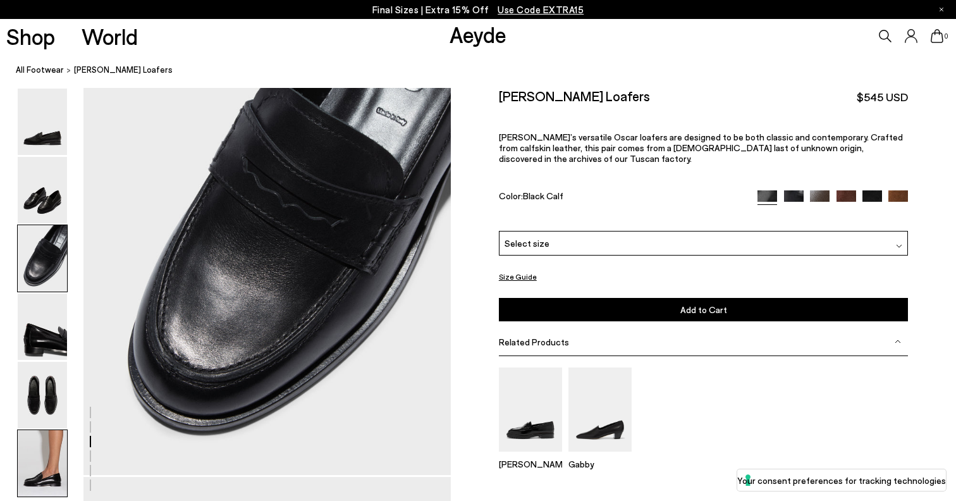
click at [47, 460] on img at bounding box center [42, 463] width 49 height 66
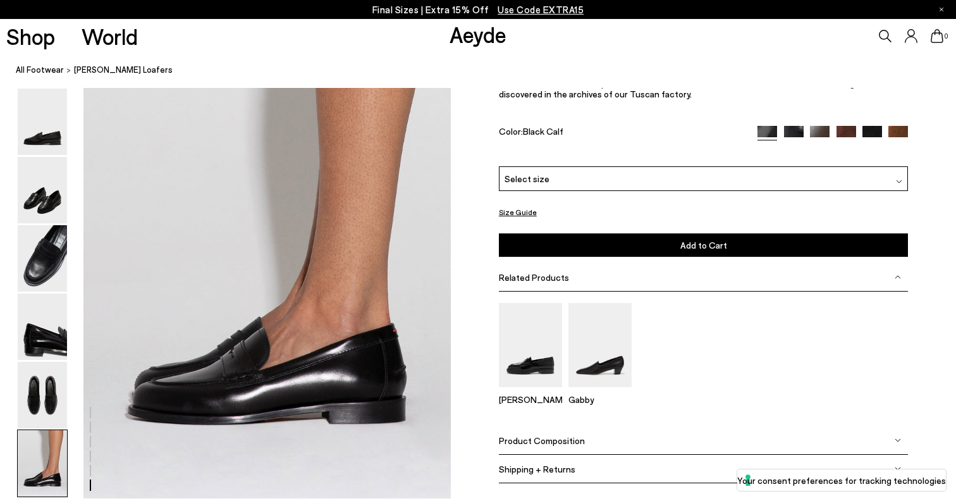
scroll to position [2385, 0]
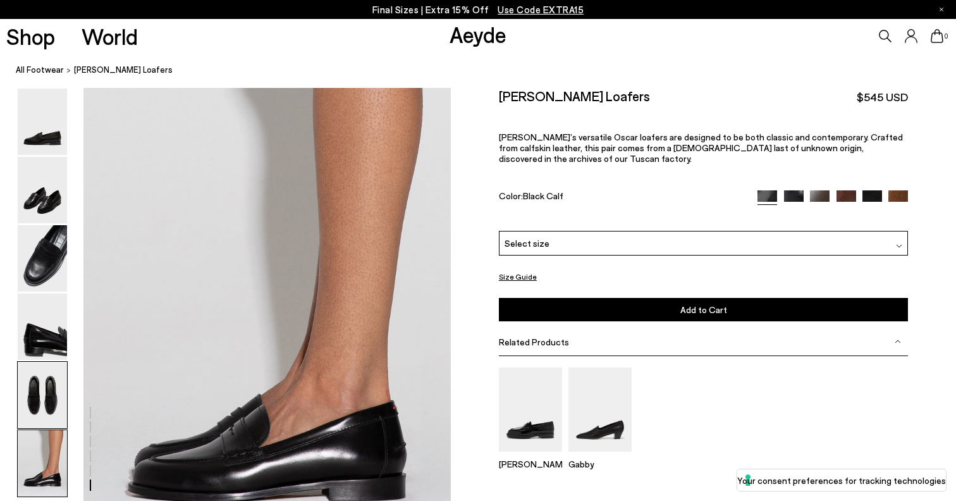
click at [49, 405] on img at bounding box center [42, 395] width 49 height 66
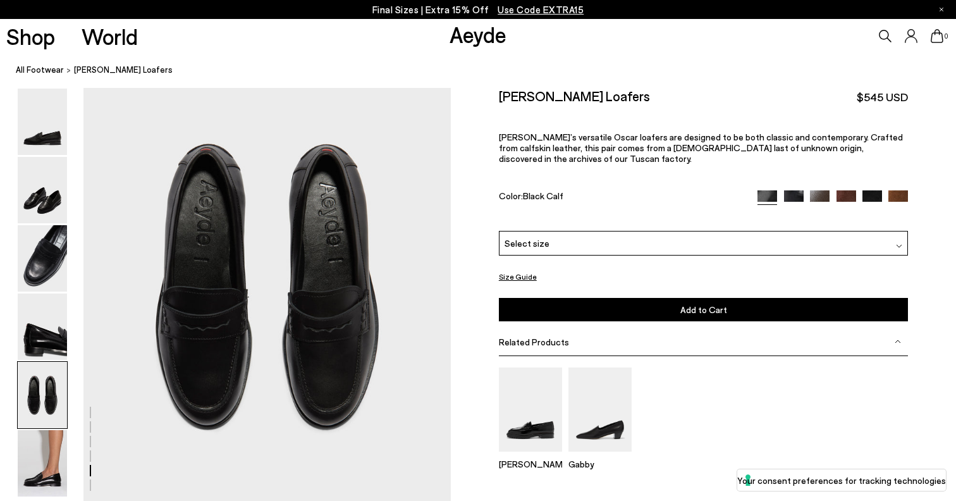
scroll to position [1943, 0]
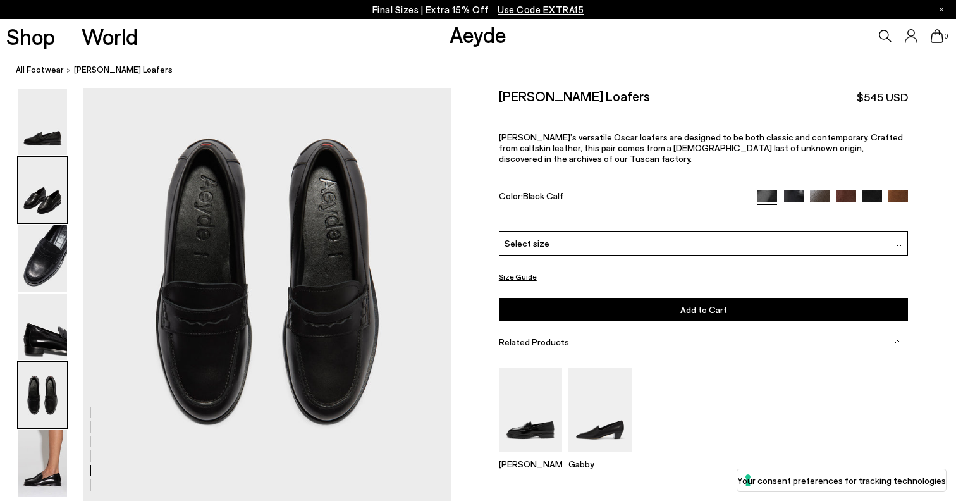
click at [45, 204] on img at bounding box center [42, 190] width 49 height 66
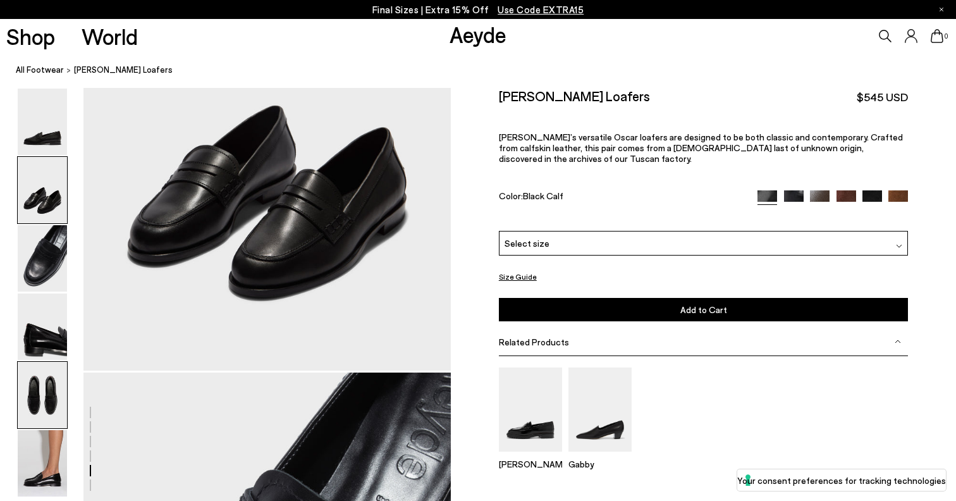
scroll to position [415, 0]
